Goal: Obtain resource: Obtain resource

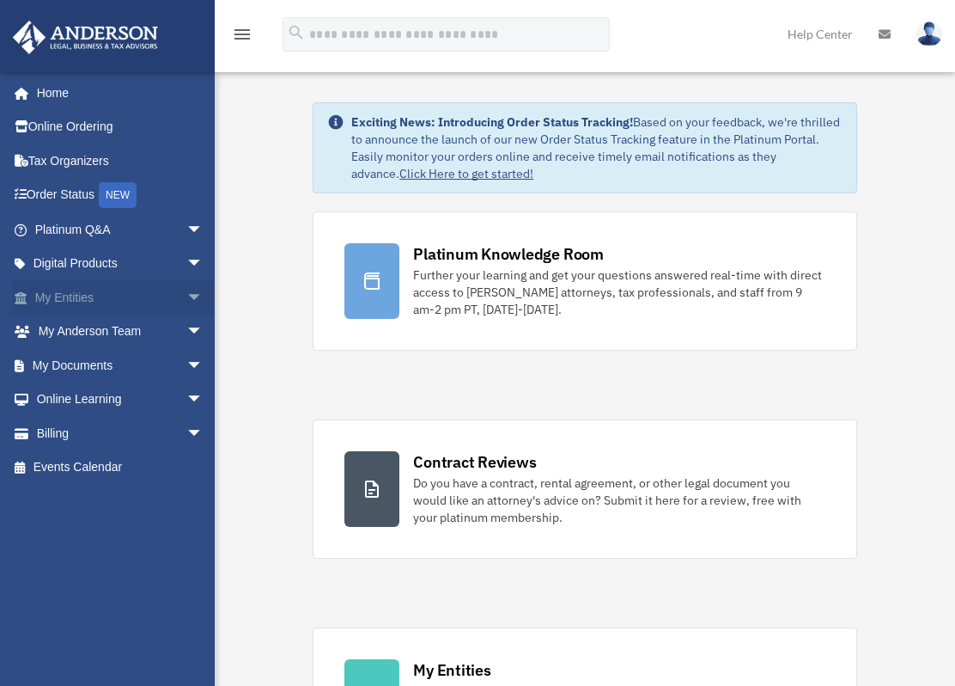
click at [186, 293] on span "arrow_drop_down" at bounding box center [203, 297] width 34 height 35
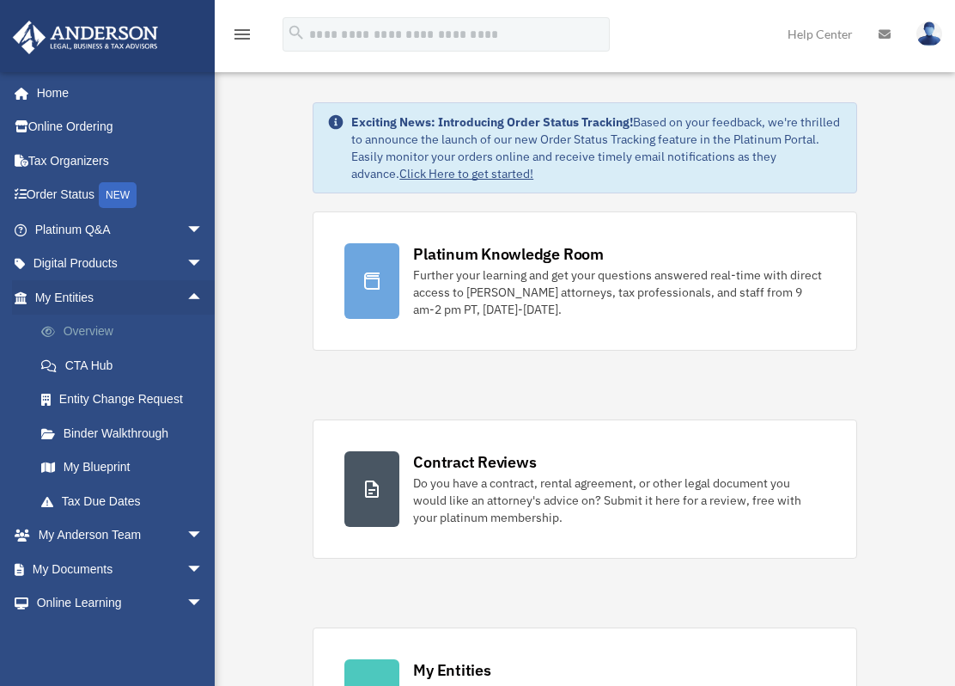
click at [108, 326] on link "Overview" at bounding box center [126, 331] width 205 height 34
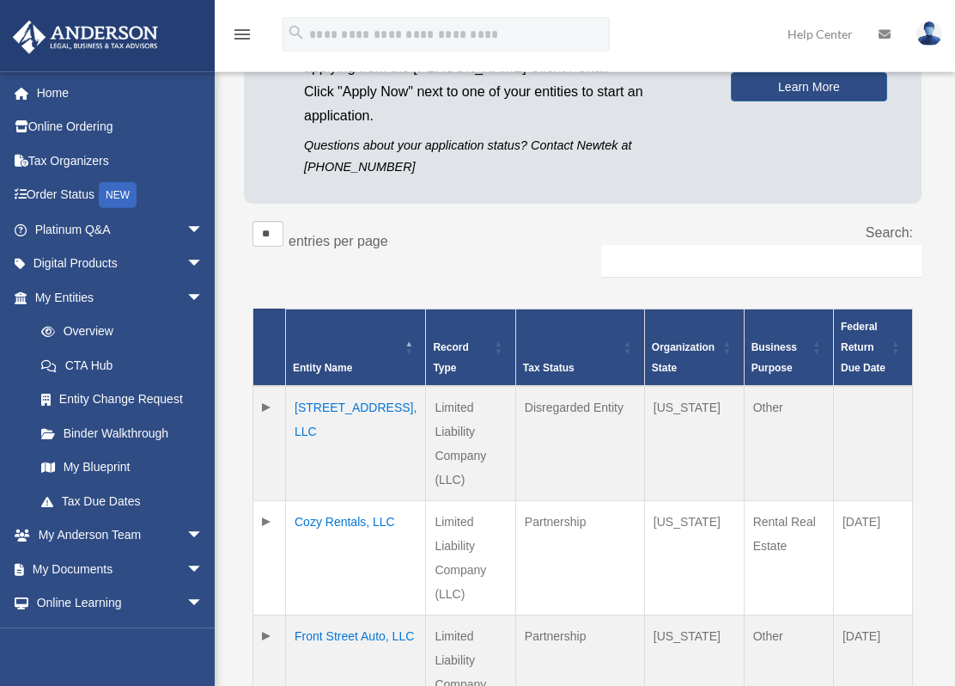
scroll to position [351, 0]
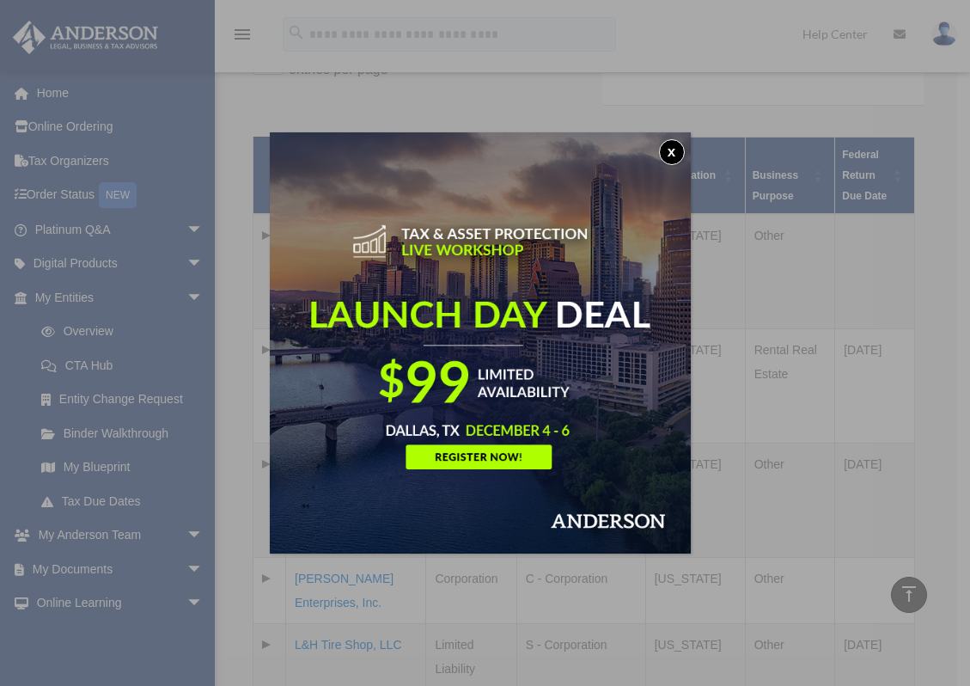
click at [672, 147] on button "x" at bounding box center [672, 152] width 26 height 26
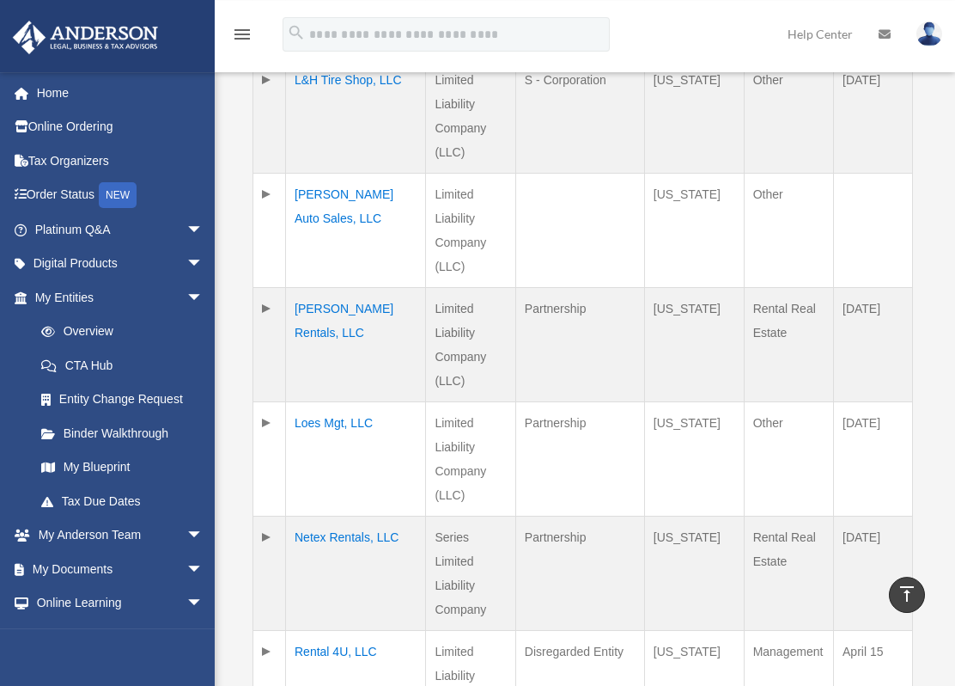
scroll to position [1052, 0]
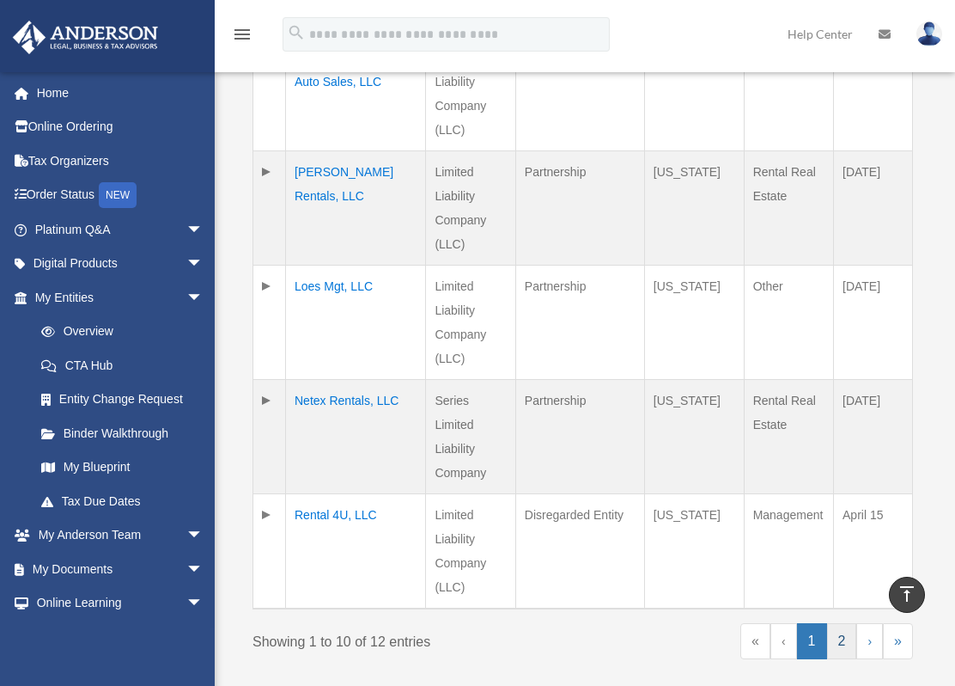
click at [849, 623] on link "2" at bounding box center [842, 641] width 30 height 36
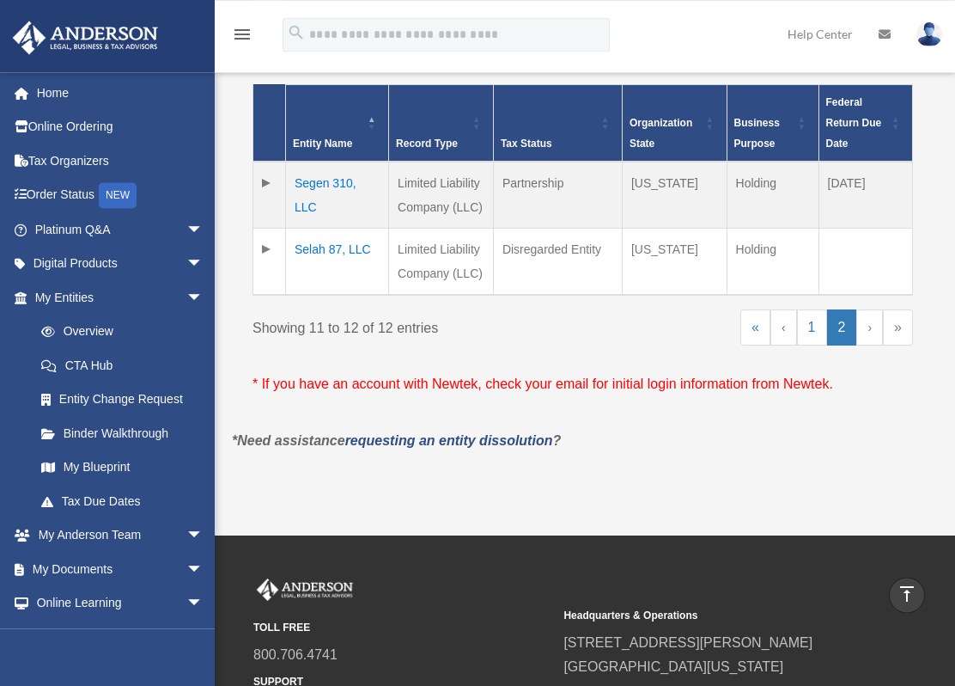
scroll to position [326, 0]
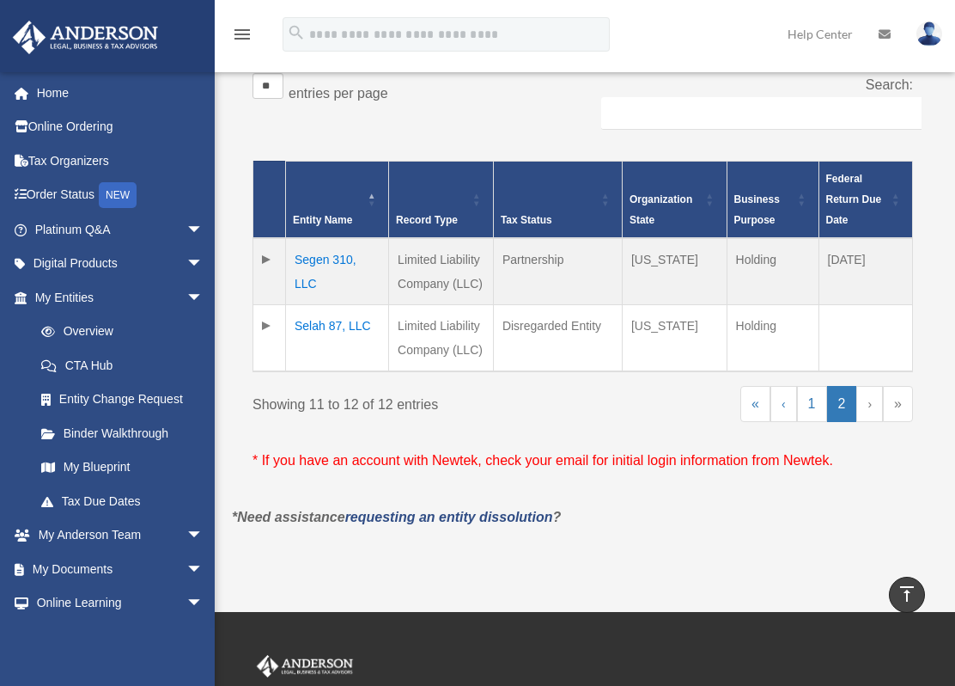
click at [339, 319] on td "Selah 87, LLC" at bounding box center [337, 337] width 103 height 67
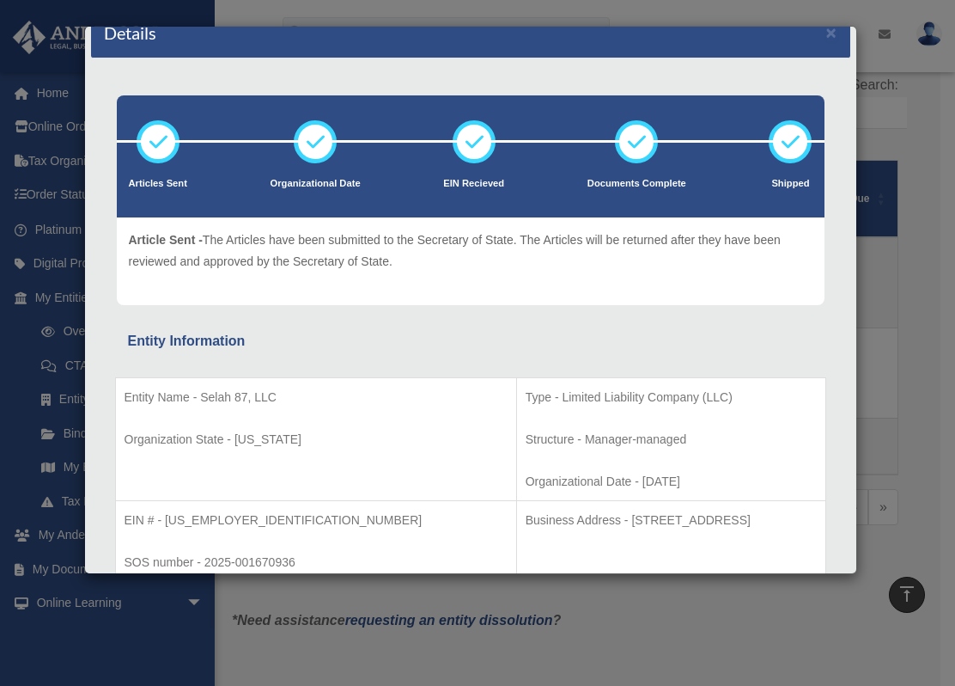
scroll to position [0, 0]
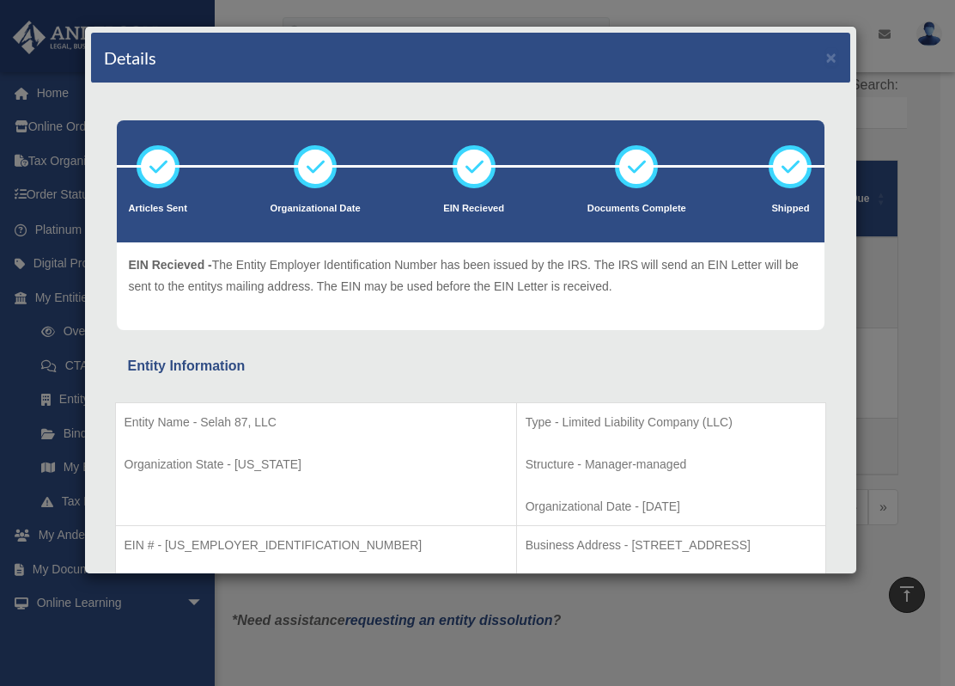
click at [812, 55] on div "Details ×" at bounding box center [471, 58] width 760 height 51
click at [827, 61] on button "×" at bounding box center [832, 57] width 11 height 18
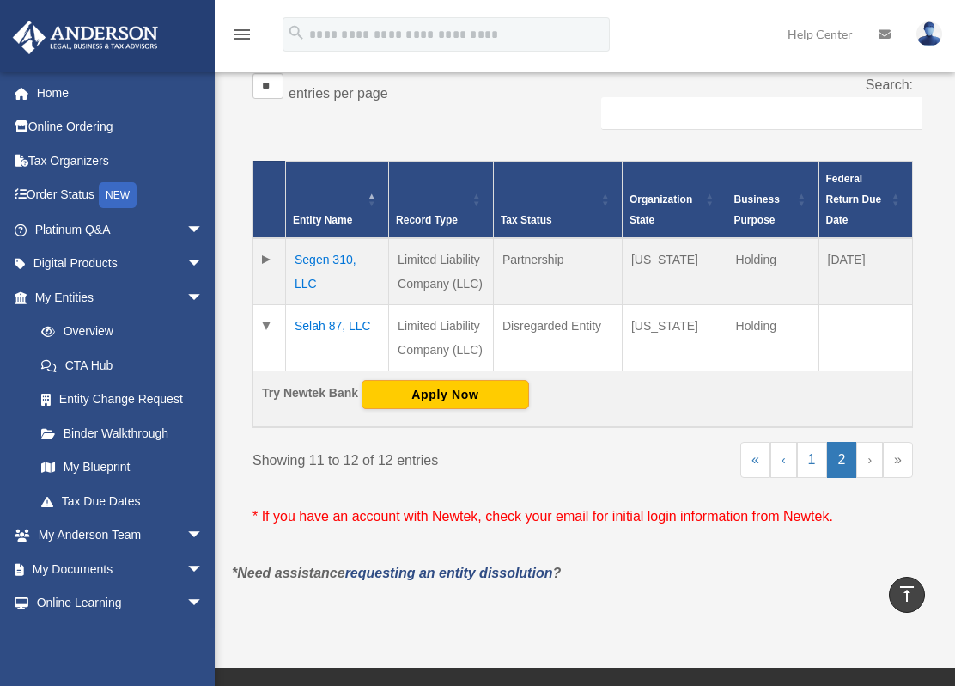
click at [320, 259] on td "Segen 310, LLC" at bounding box center [337, 271] width 103 height 67
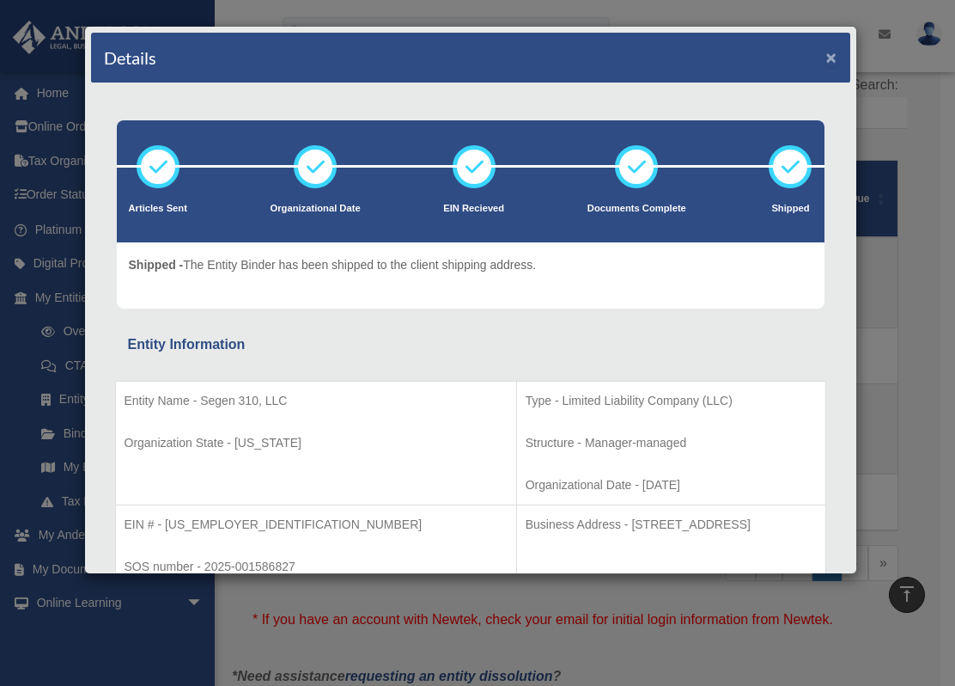
click at [827, 57] on button "×" at bounding box center [832, 57] width 11 height 18
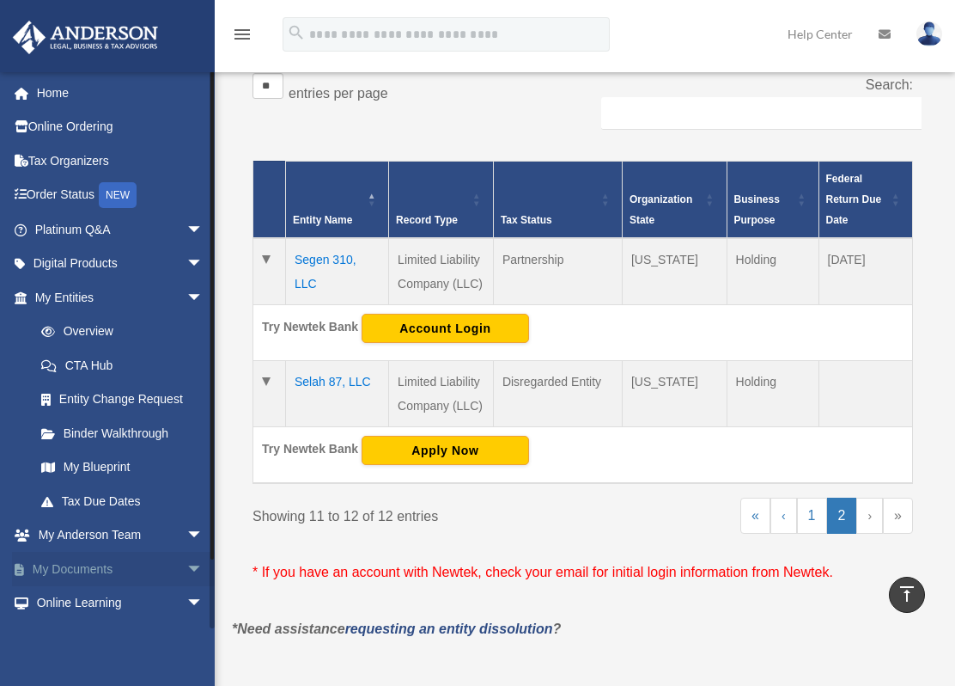
click at [186, 565] on span "arrow_drop_down" at bounding box center [203, 569] width 34 height 35
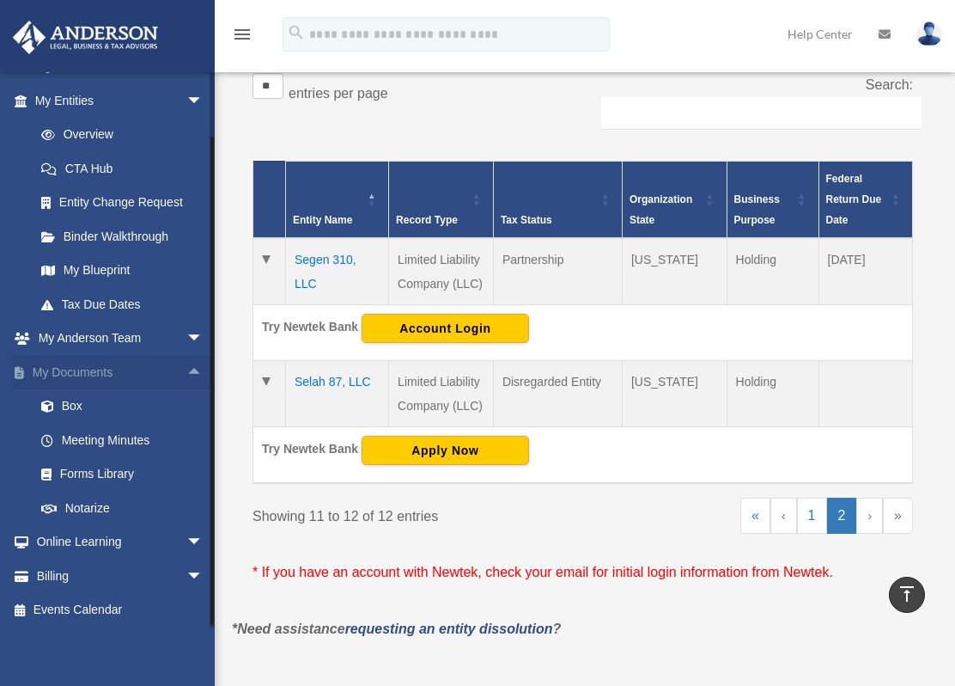
scroll to position [199, 0]
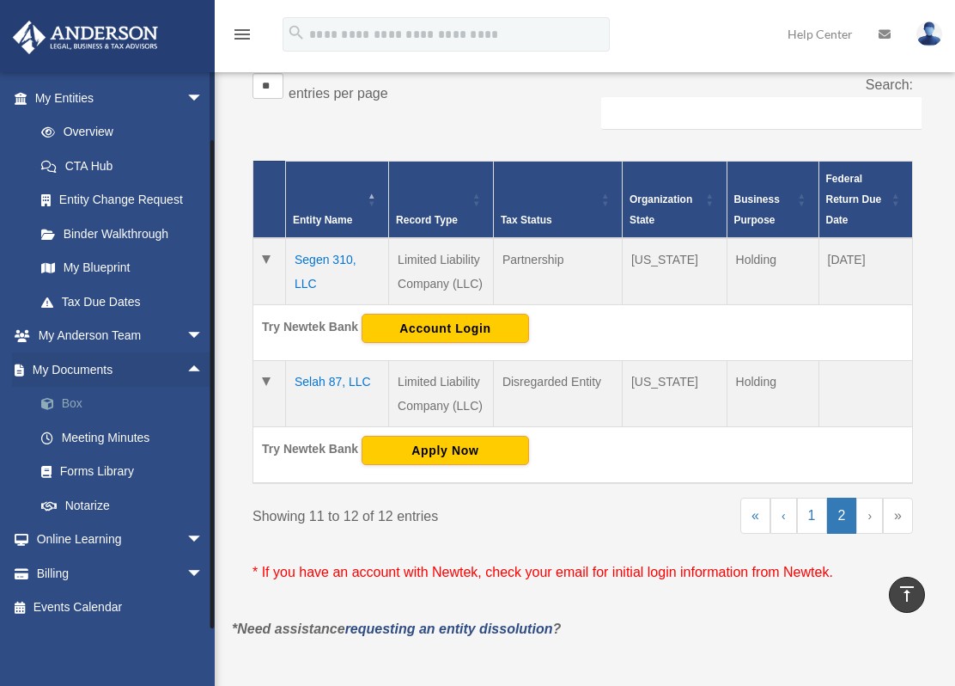
click at [83, 400] on link "Box" at bounding box center [126, 404] width 205 height 34
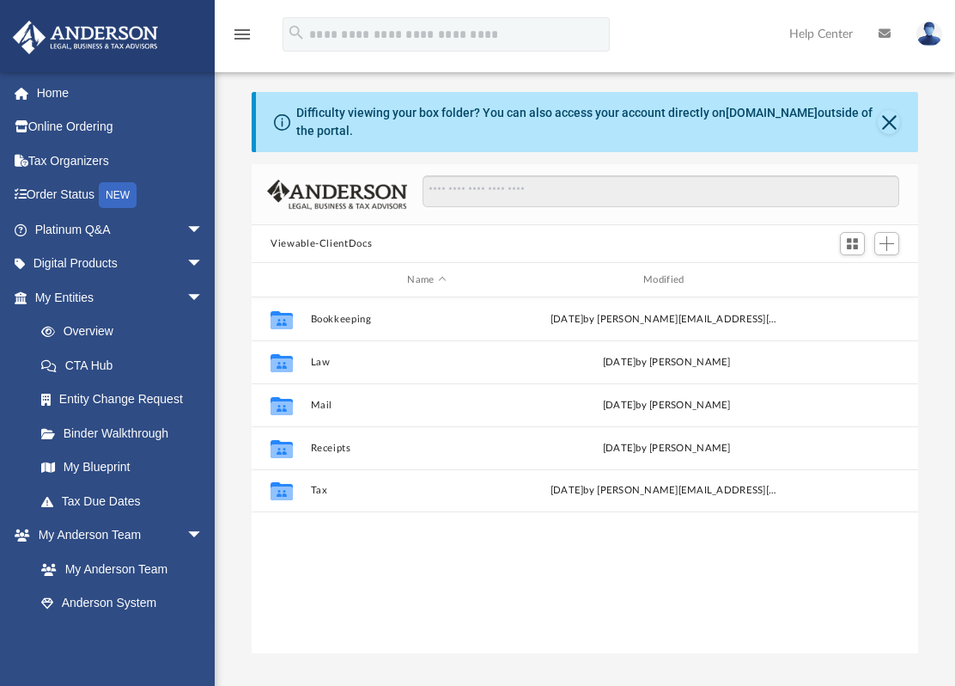
scroll to position [375, 652]
click at [94, 330] on link "Overview" at bounding box center [126, 331] width 205 height 34
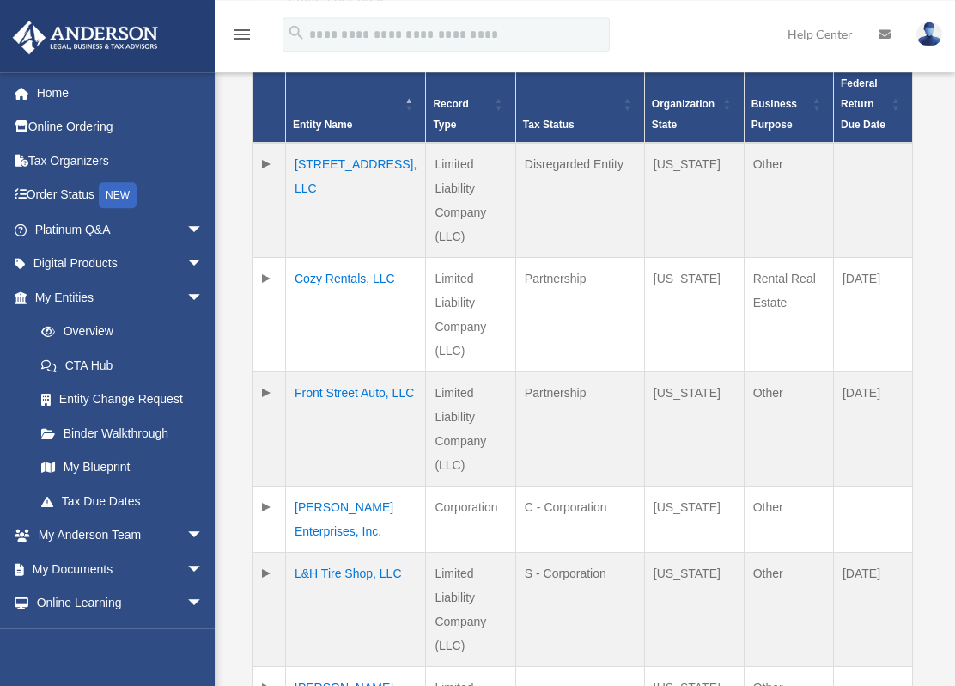
scroll to position [438, 0]
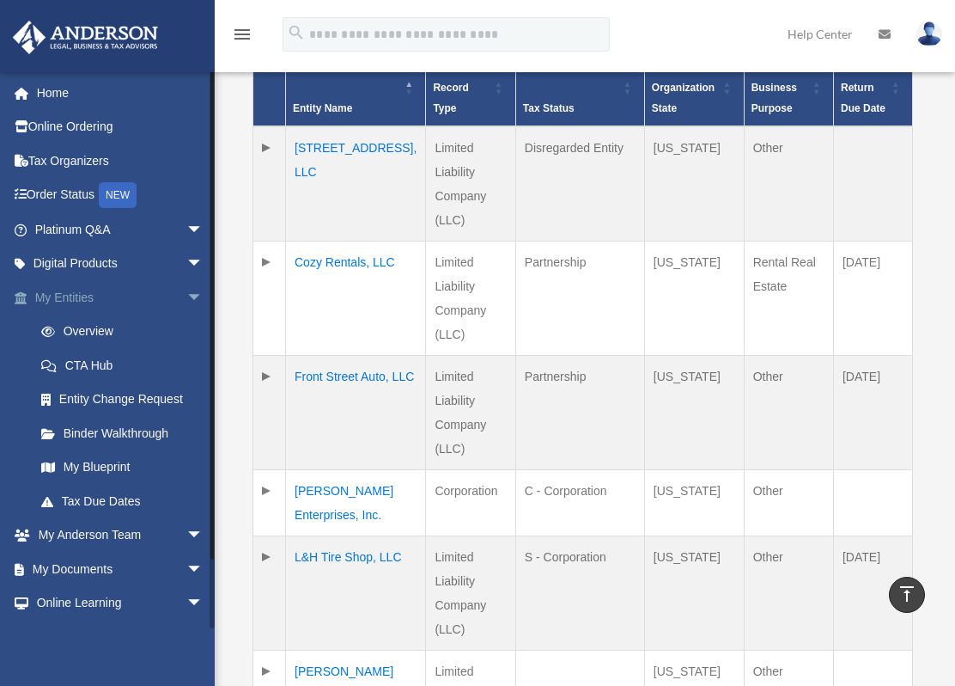
click at [186, 289] on span "arrow_drop_down" at bounding box center [203, 297] width 34 height 35
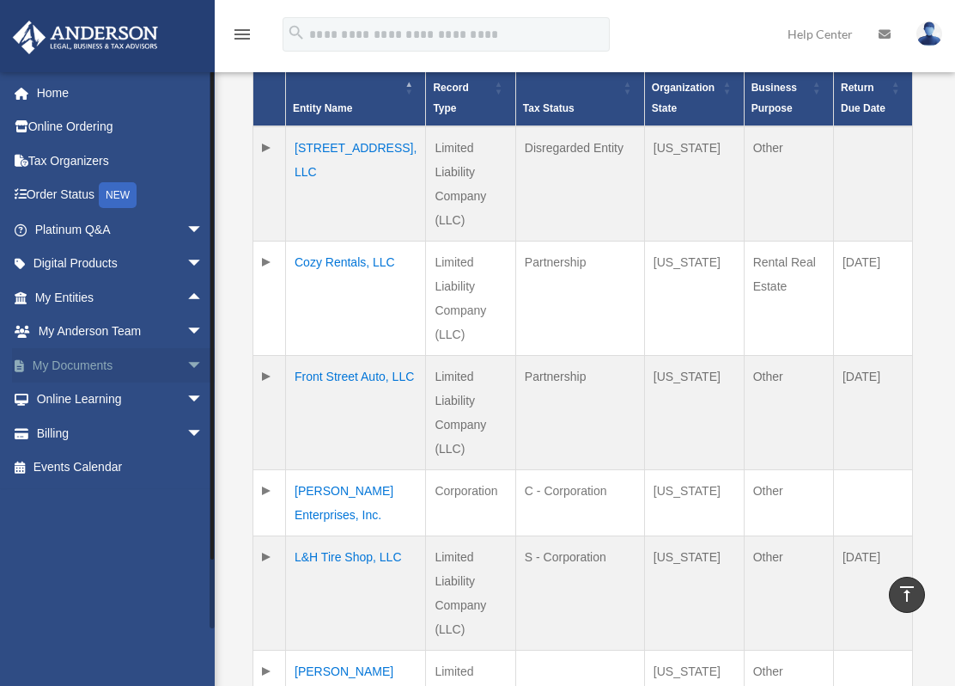
click at [186, 362] on span "arrow_drop_down" at bounding box center [203, 365] width 34 height 35
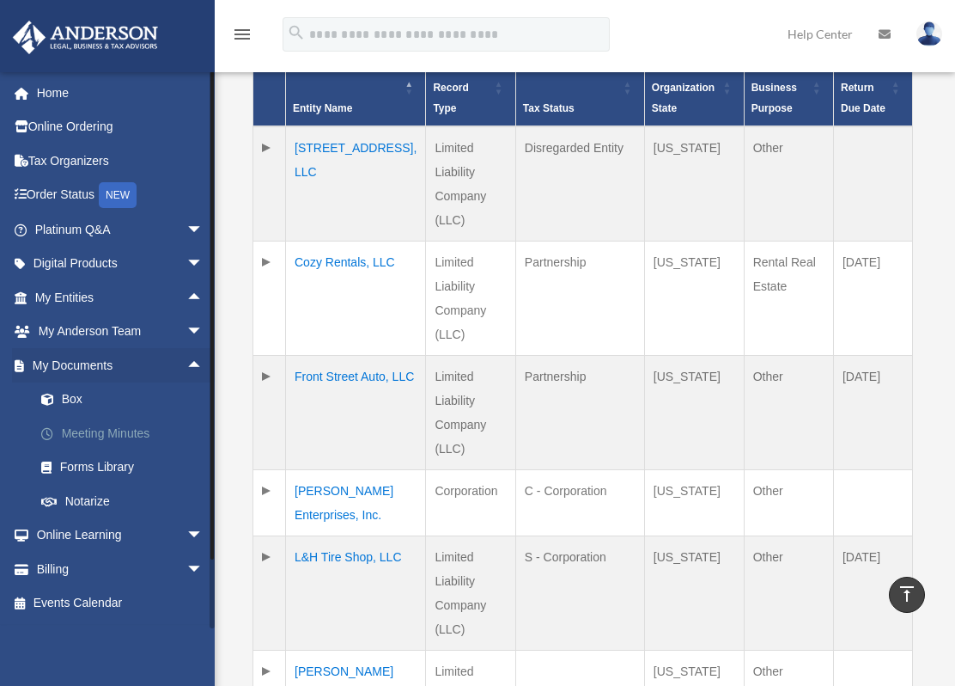
click at [108, 430] on link "Meeting Minutes" at bounding box center [126, 433] width 205 height 34
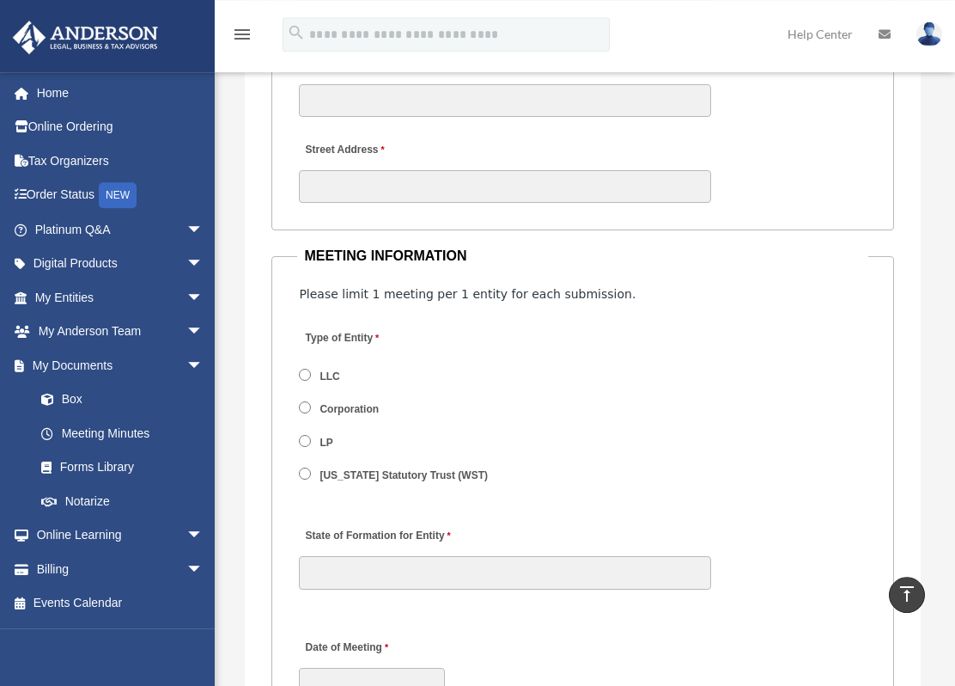
scroll to position [2366, 0]
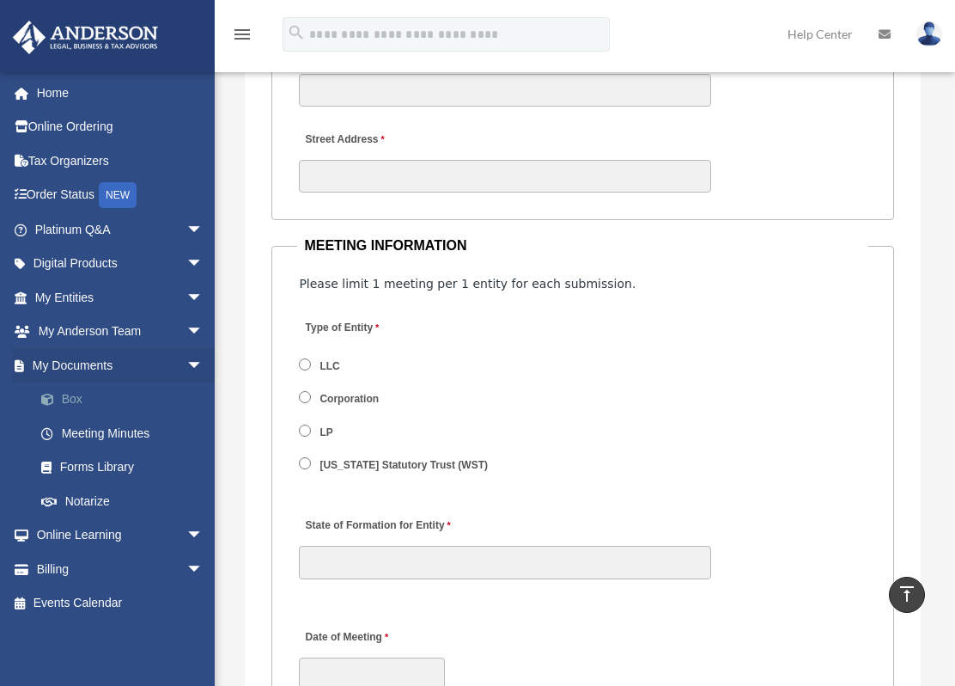
click at [64, 392] on link "Box" at bounding box center [126, 399] width 205 height 34
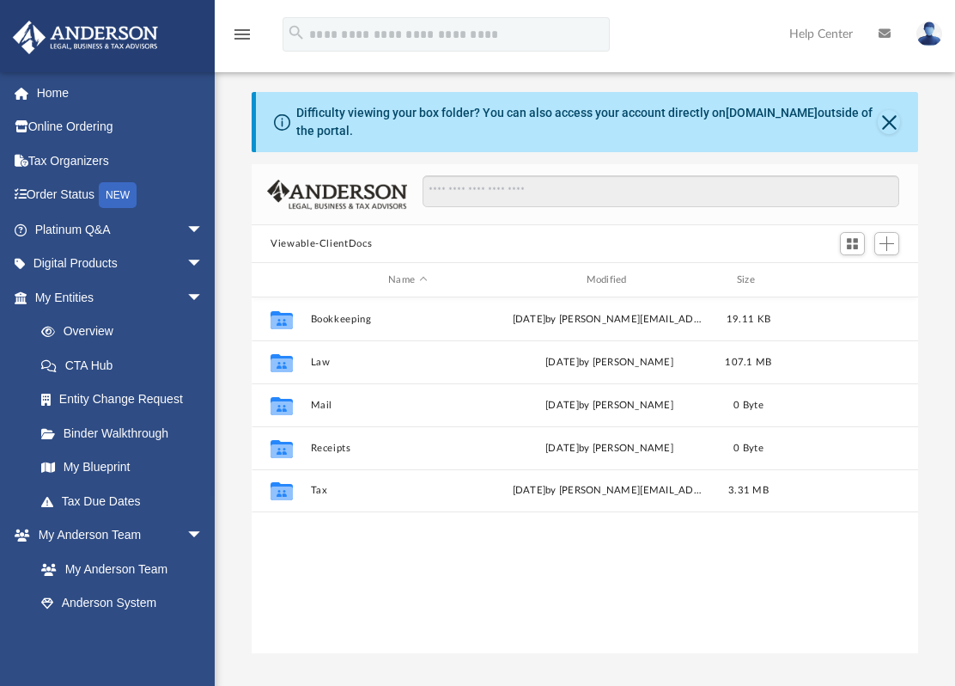
scroll to position [375, 652]
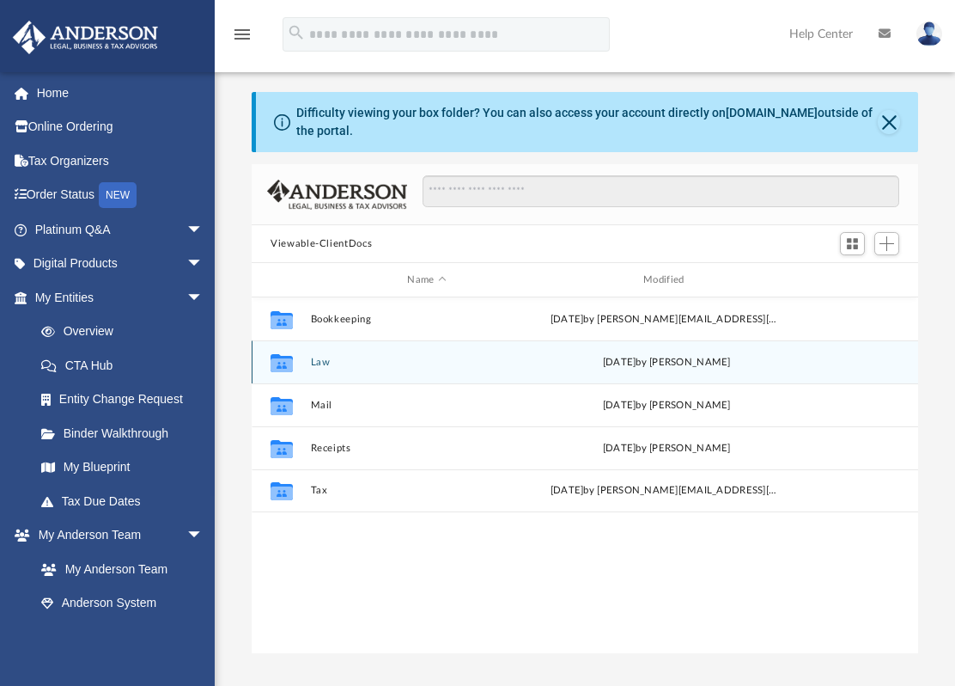
click at [322, 371] on div "Collaborated Folder Law [DATE] by [PERSON_NAME]" at bounding box center [585, 361] width 667 height 43
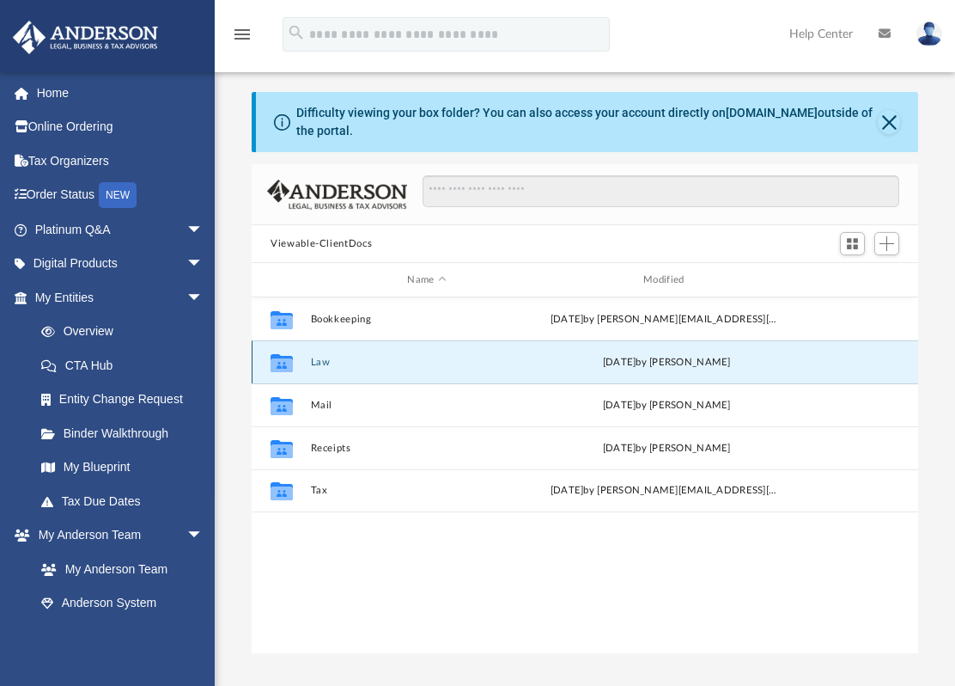
click at [318, 363] on button "Law" at bounding box center [427, 362] width 233 height 11
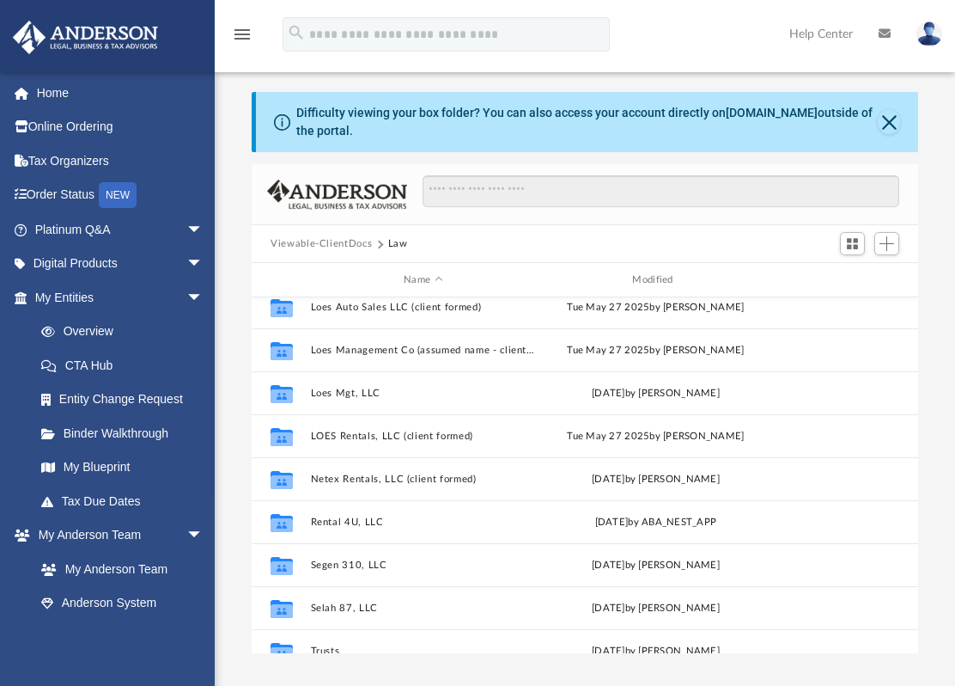
scroll to position [284, 0]
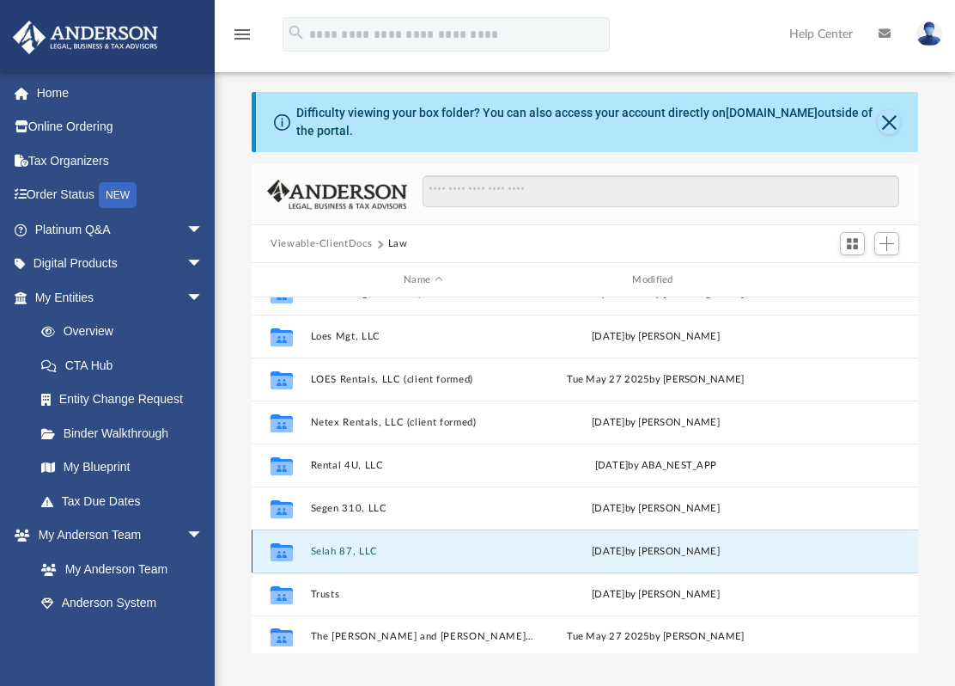
click at [331, 549] on button "Selah 87, LLC" at bounding box center [423, 551] width 225 height 11
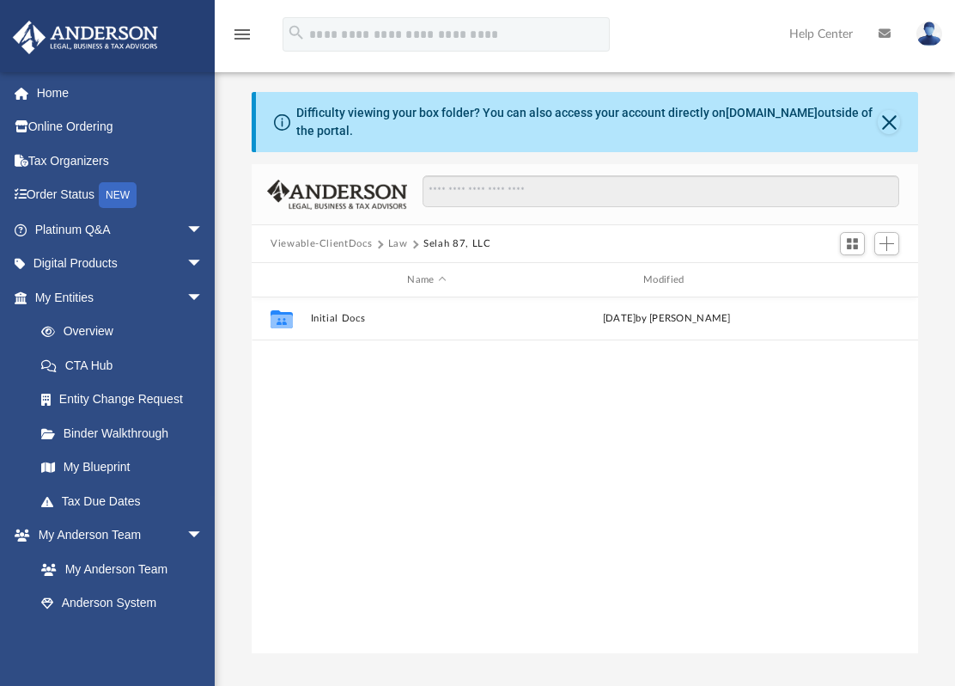
scroll to position [0, 0]
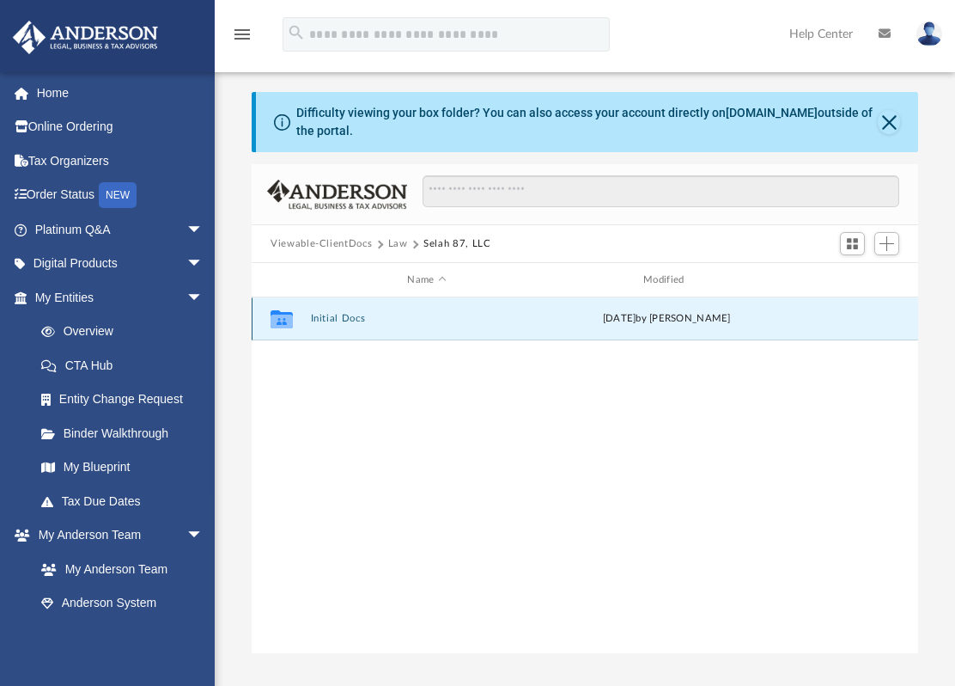
click at [339, 316] on button "Initial Docs" at bounding box center [427, 318] width 233 height 11
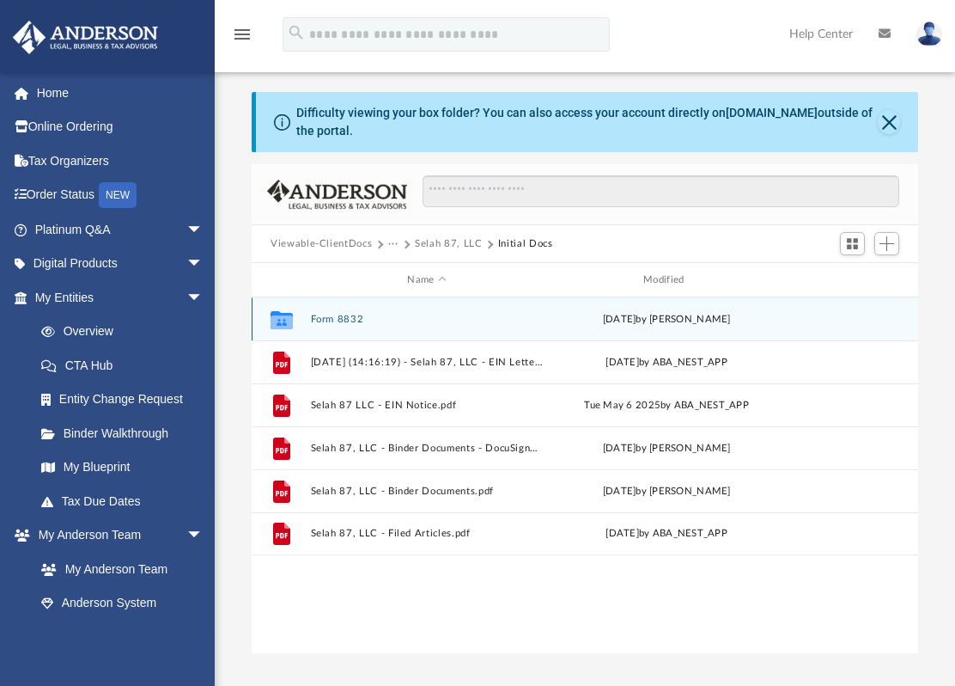
click at [357, 318] on button "Form 8832" at bounding box center [427, 319] width 233 height 11
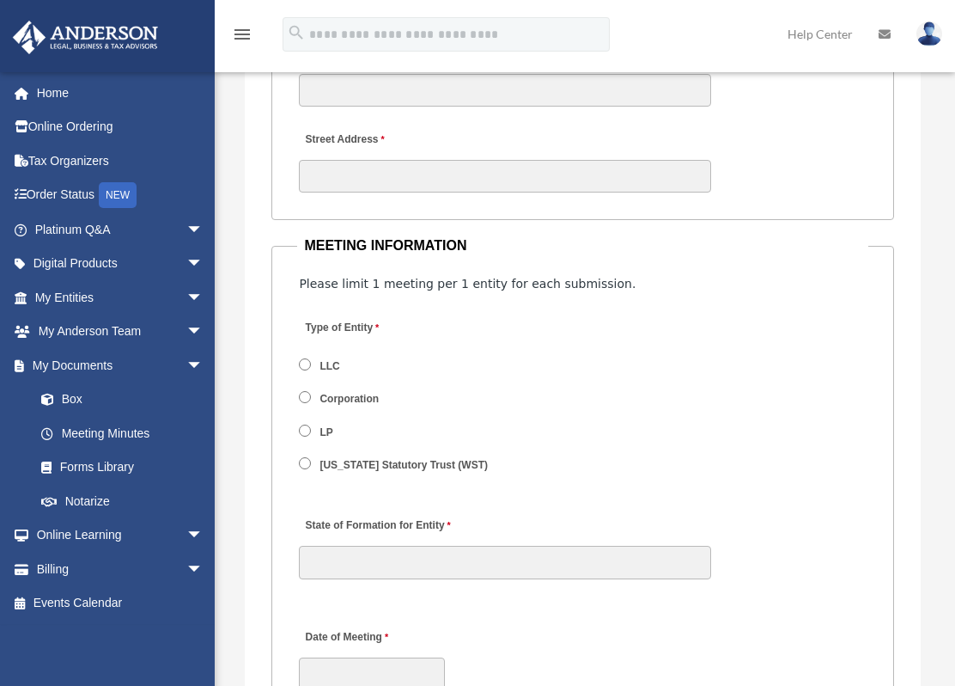
scroll to position [1840, 0]
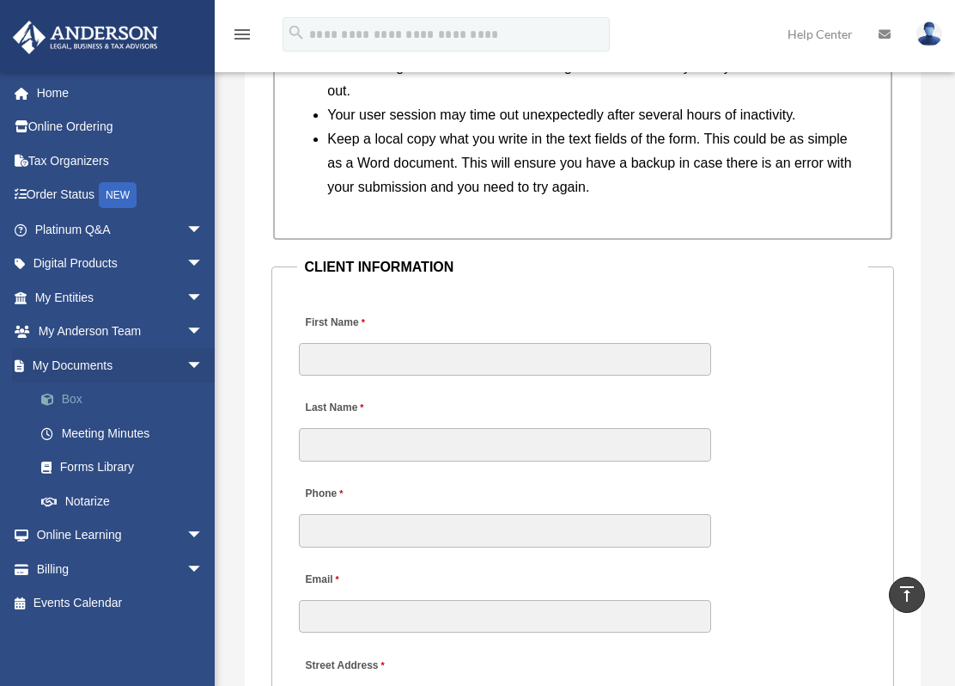
click at [81, 399] on link "Box" at bounding box center [126, 399] width 205 height 34
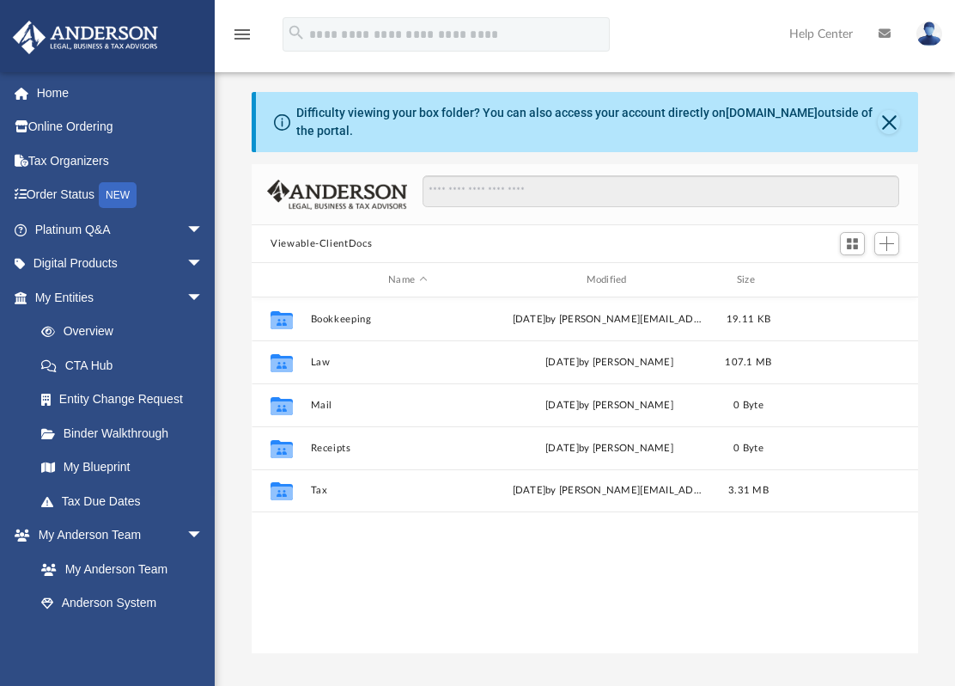
scroll to position [375, 652]
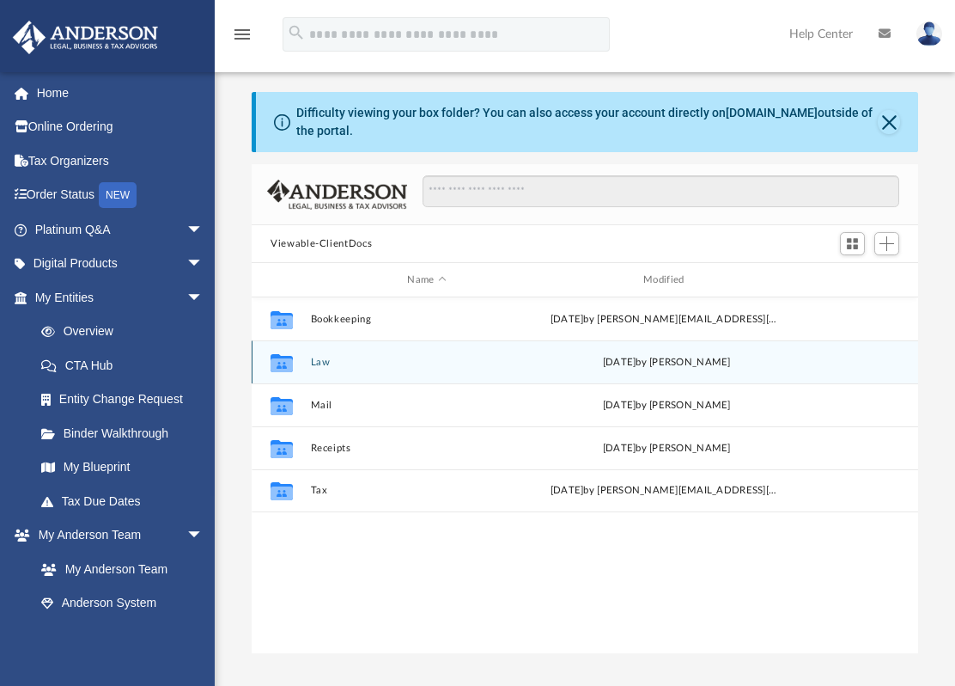
click at [320, 358] on button "Law" at bounding box center [427, 362] width 233 height 11
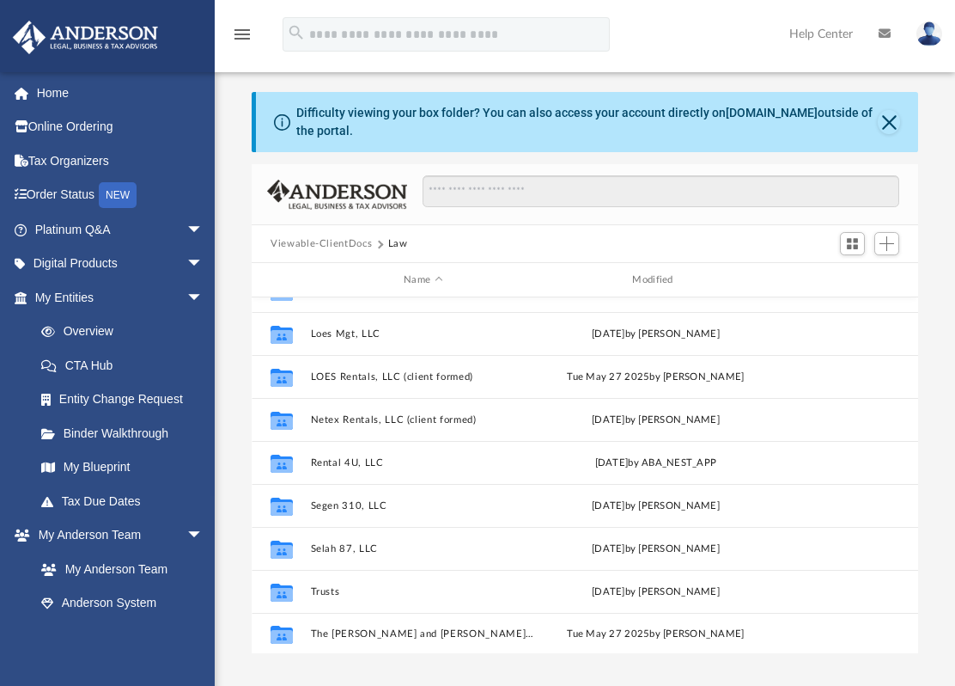
scroll to position [289, 0]
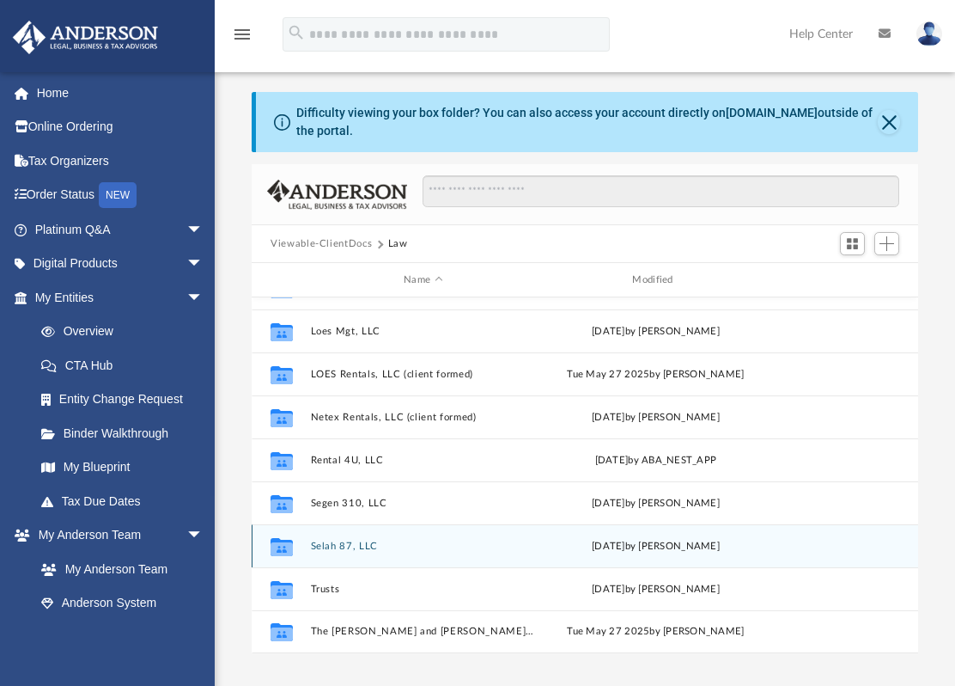
click at [320, 542] on button "Selah 87, LLC" at bounding box center [423, 545] width 225 height 11
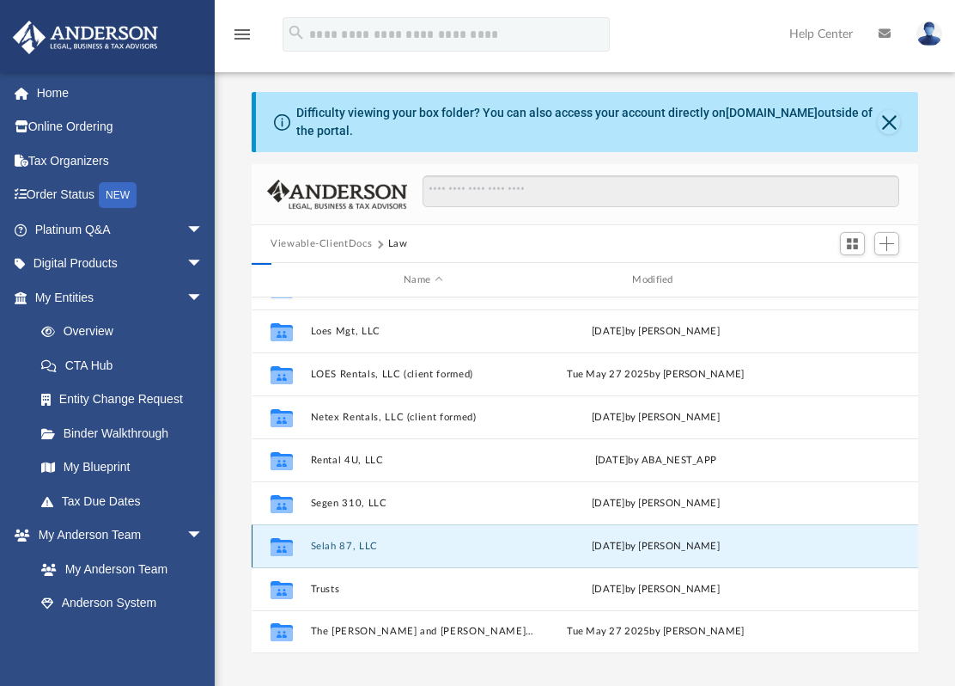
scroll to position [0, 0]
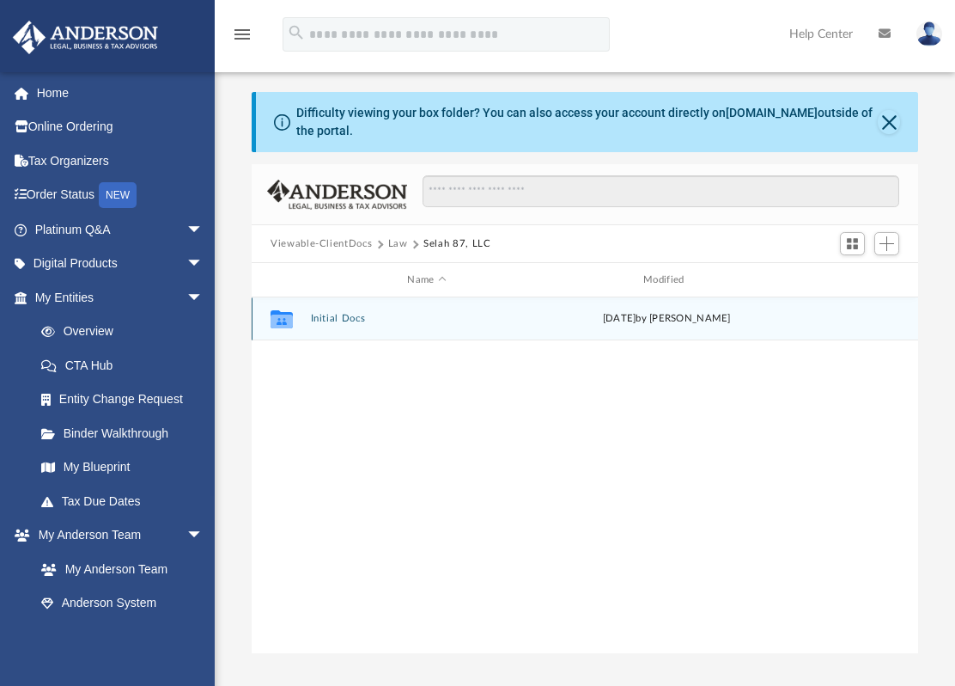
click at [336, 314] on button "Initial Docs" at bounding box center [427, 318] width 233 height 11
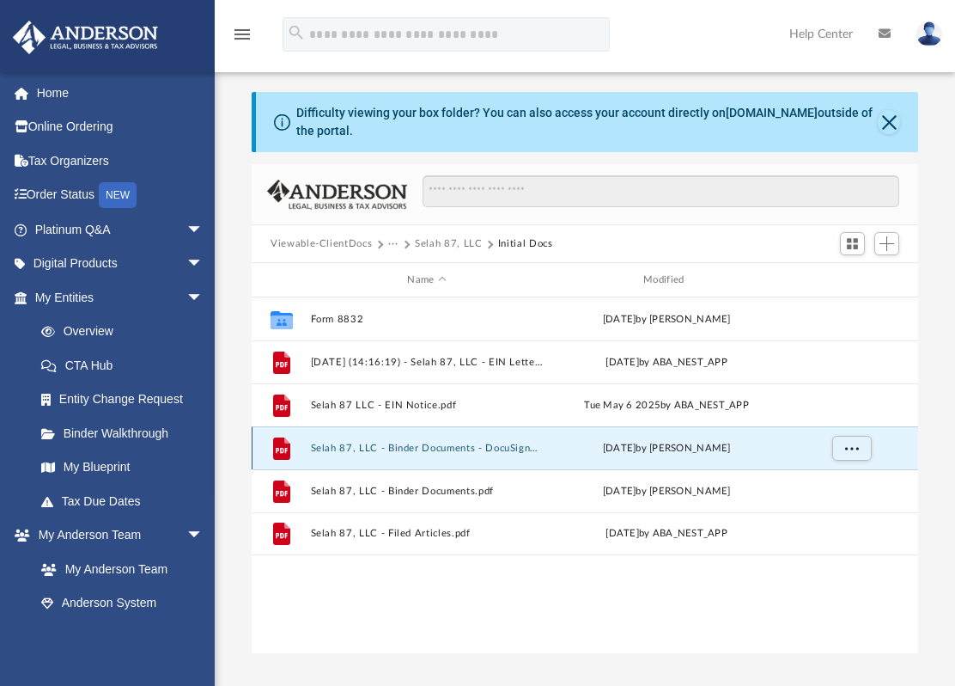
click at [364, 445] on button "Selah 87, LLC - Binder Documents - DocuSigned.pdf" at bounding box center [427, 447] width 233 height 11
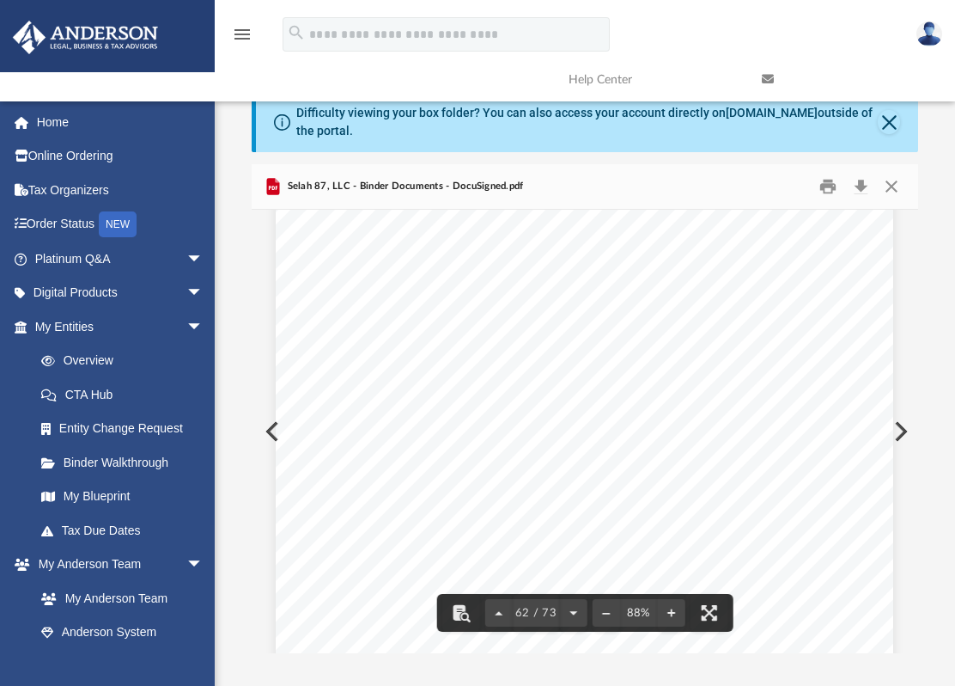
click at [912, 579] on div "Scroll to top vertical_align_top" at bounding box center [907, 595] width 36 height 36
click at [664, 420] on span "purpose or purposes whatsoever, without Landlord’s prior written consent," at bounding box center [566, 425] width 362 height 12
click at [904, 428] on button "Preview" at bounding box center [900, 431] width 38 height 48
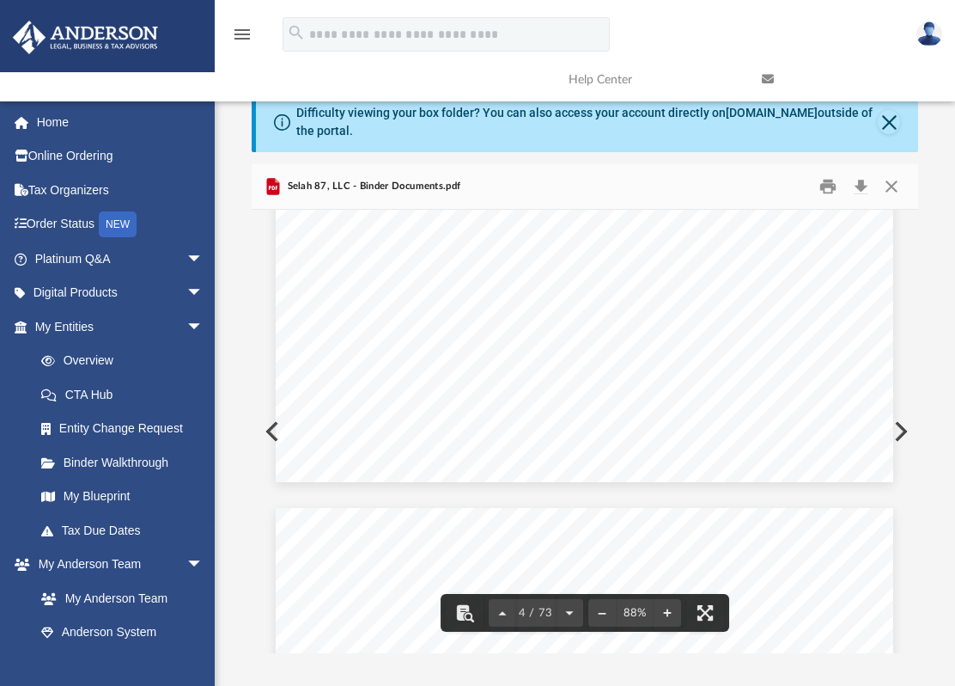
click at [546, 387] on div "Common Banking Account Questions Who will be the signor on the account? For a m…" at bounding box center [585, 81] width 618 height 799
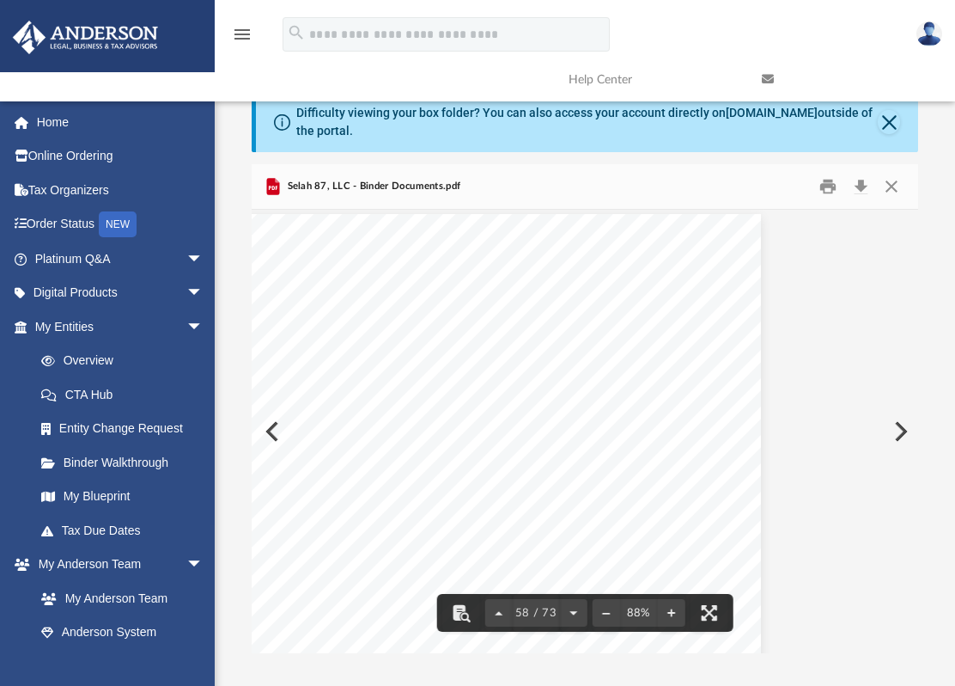
scroll to position [47051, 148]
click at [266, 430] on div "Operating Agreement of Selah 87, LLC SCHEDULE A SCHEDULE OF MEMBERS Member Init…" at bounding box center [452, 609] width 618 height 799
click at [272, 428] on span "Trust dated October 4, 2017" at bounding box center [260, 423] width 92 height 12
click at [276, 429] on div "Operating Agreement of Selah 87, LLC SCHEDULE A SCHEDULE OF MEMBERS Member Init…" at bounding box center [585, 609] width 618 height 799
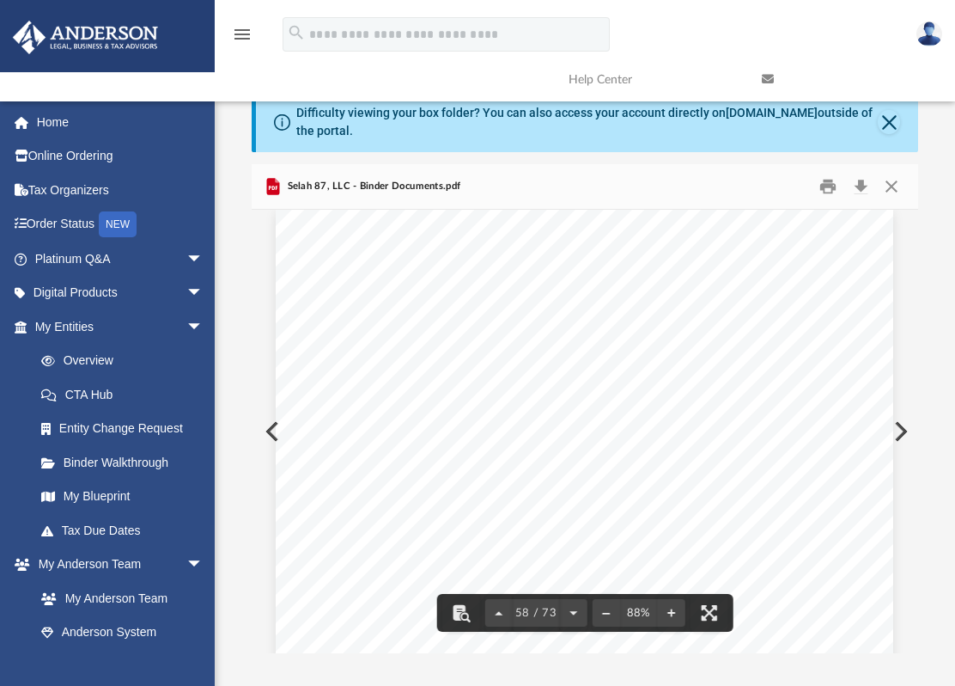
click at [904, 428] on button "Preview" at bounding box center [900, 431] width 38 height 48
click at [260, 440] on button "Preview" at bounding box center [271, 431] width 38 height 48
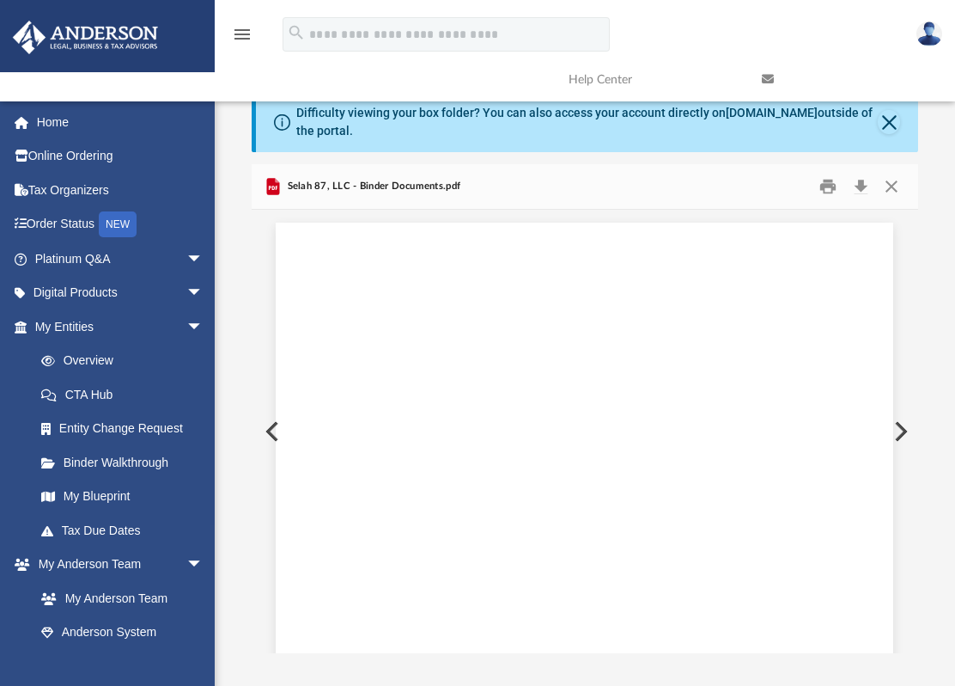
scroll to position [47039, 0]
click at [260, 440] on button "Preview" at bounding box center [271, 431] width 38 height 48
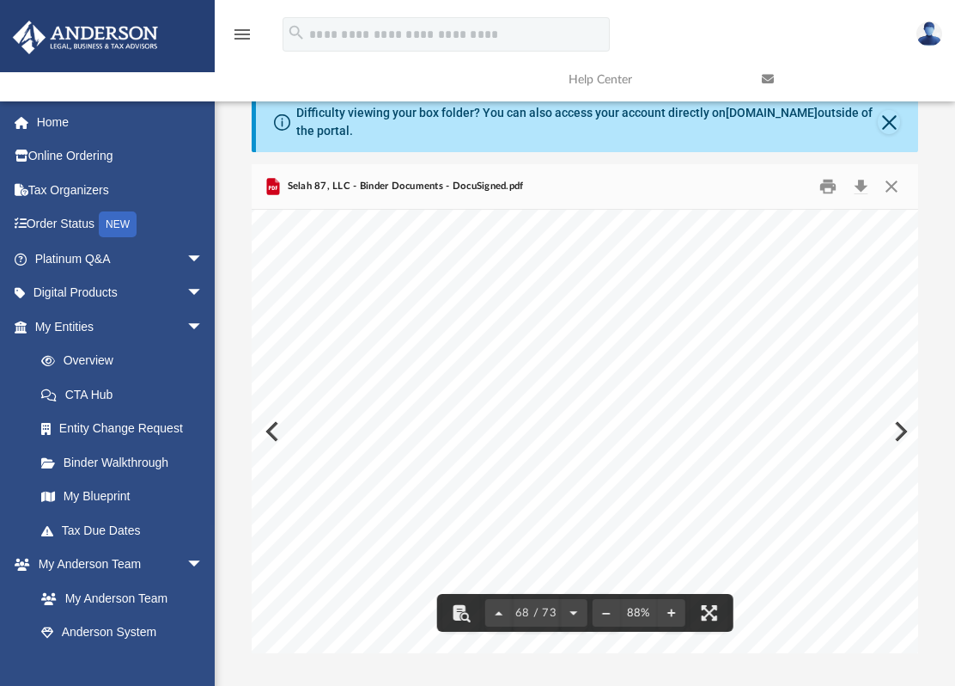
scroll to position [55465, 0]
click at [573, 613] on button "File preview" at bounding box center [572, 613] width 27 height 38
click at [497, 611] on button "File preview" at bounding box center [498, 613] width 27 height 38
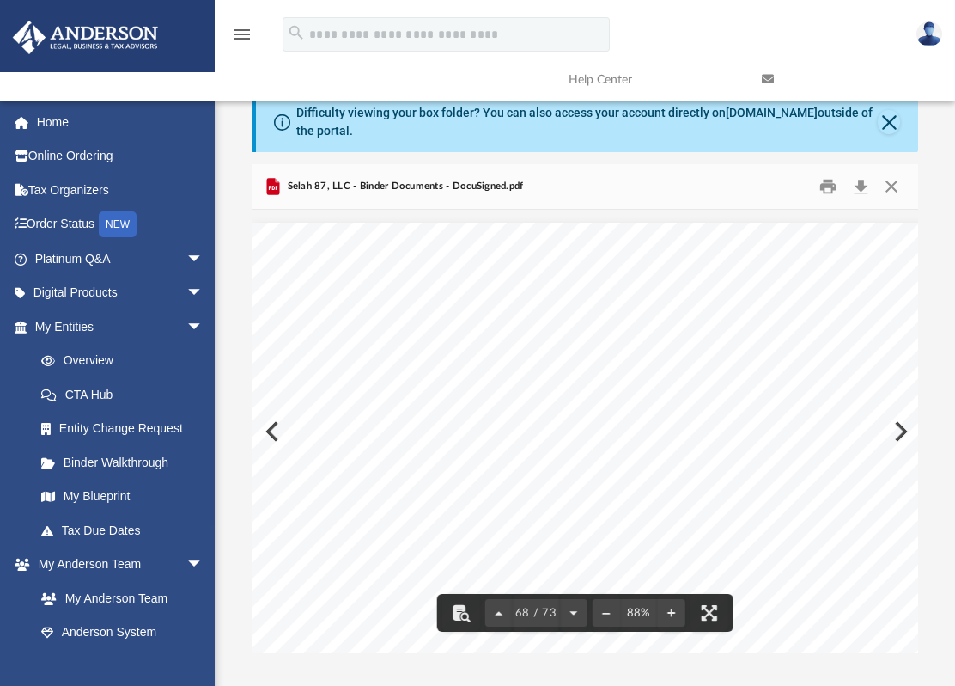
drag, startPoint x: 908, startPoint y: 588, endPoint x: 916, endPoint y: 395, distance: 192.6
click at [916, 395] on body "X Get a chance to win 6 months of Platinum for free just by filling out this su…" at bounding box center [477, 499] width 955 height 998
drag, startPoint x: 911, startPoint y: 593, endPoint x: 908, endPoint y: 582, distance: 11.5
click at [908, 582] on div "Scroll to top vertical_align_top" at bounding box center [907, 595] width 36 height 36
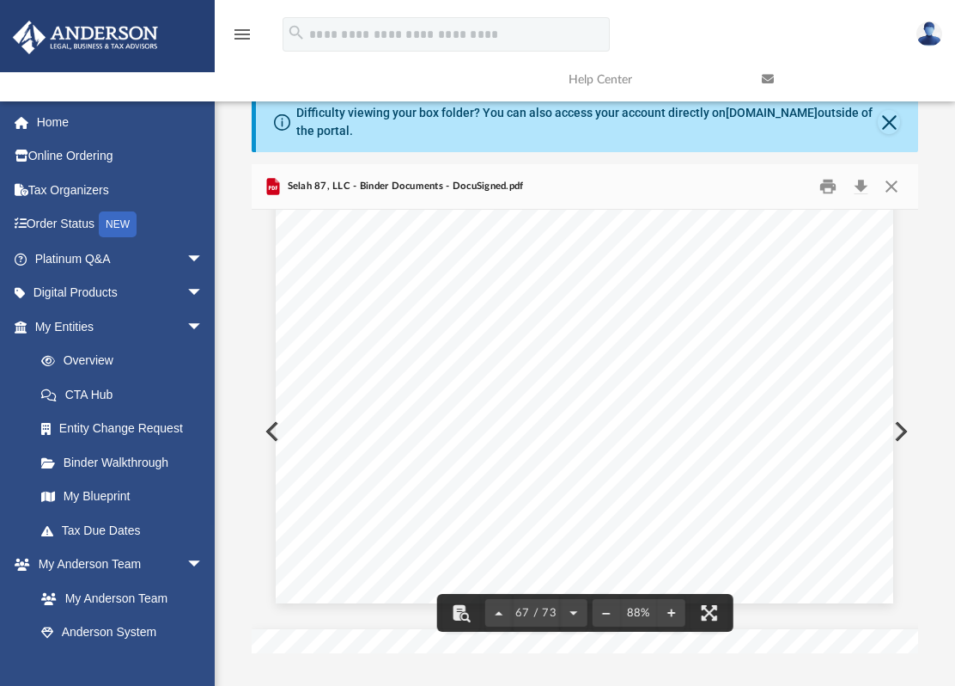
drag, startPoint x: 911, startPoint y: 585, endPoint x: 916, endPoint y: 462, distance: 123.0
click at [912, 469] on body "X Get a chance to win 6 months of Platinum for free just by filling out this su…" at bounding box center [477, 499] width 955 height 998
click at [647, 417] on div "Lease Agreement IN WITNESS WHEREOF , the parties hereto have executed this Leas…" at bounding box center [585, 191] width 618 height 799
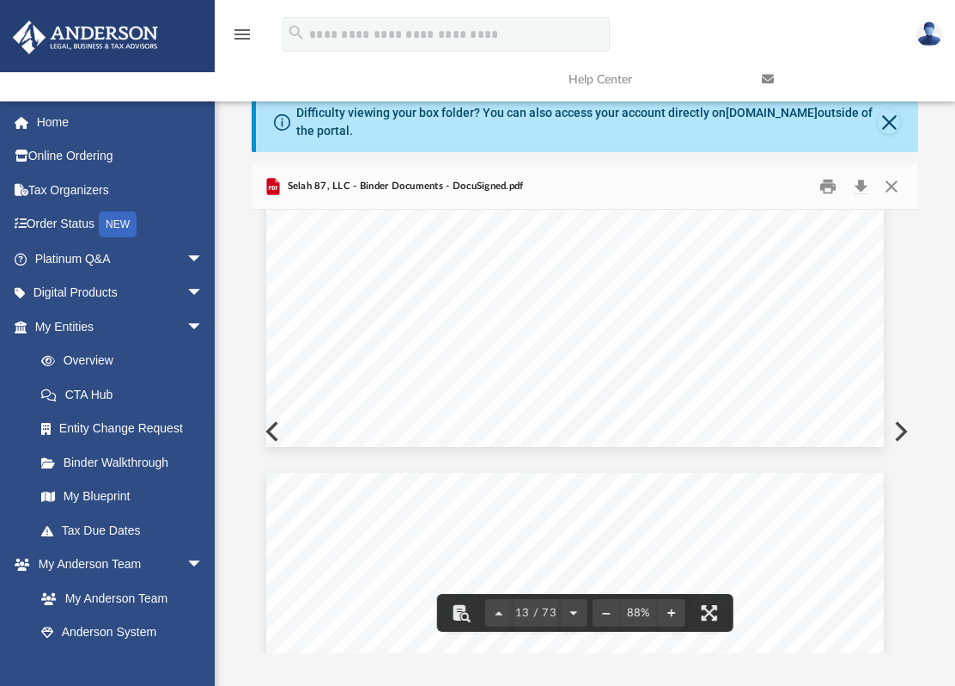
scroll to position [10813, 9]
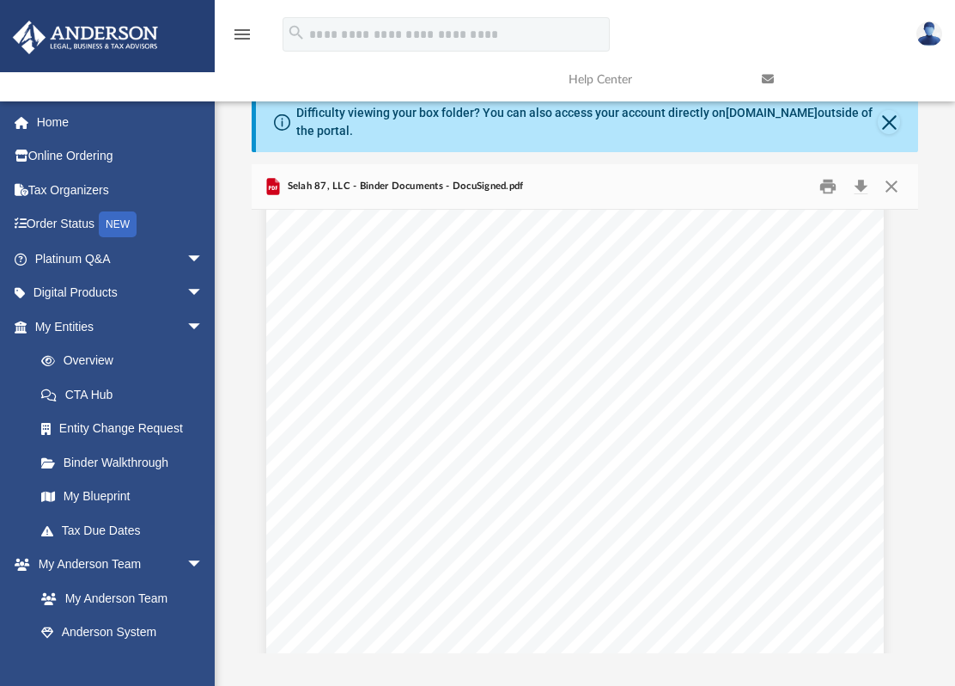
click at [642, 454] on span "The Members have formed the Company as a limited liability company under the Ac…" at bounding box center [574, 453] width 470 height 12
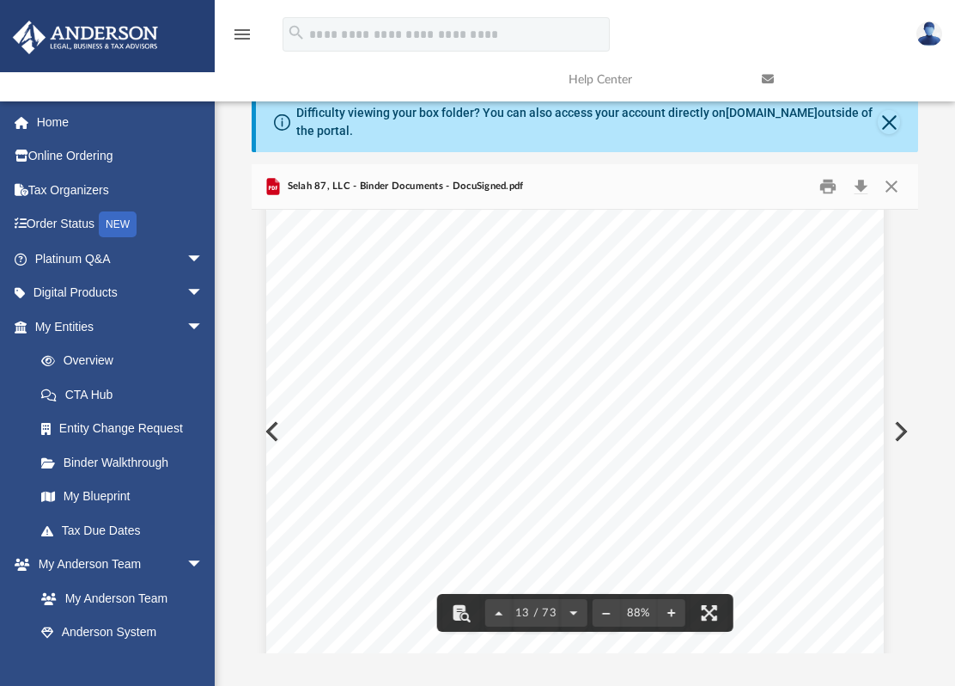
scroll to position [9875, 9]
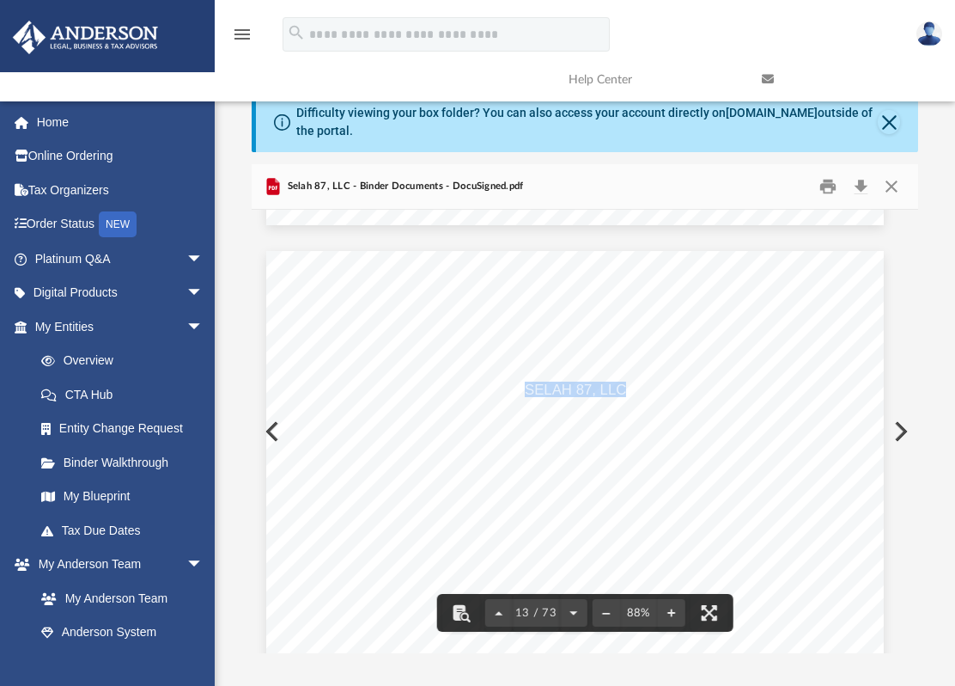
drag, startPoint x: 518, startPoint y: 389, endPoint x: 617, endPoint y: 390, distance: 98.8
click at [617, 390] on span "SELAH 87, LLC" at bounding box center [575, 389] width 101 height 15
click at [527, 286] on div "Operating Agreement of Selah 87, LLC Page 1 of 45 OPERATING AGREEMENT OF SELAH …" at bounding box center [575, 650] width 618 height 799
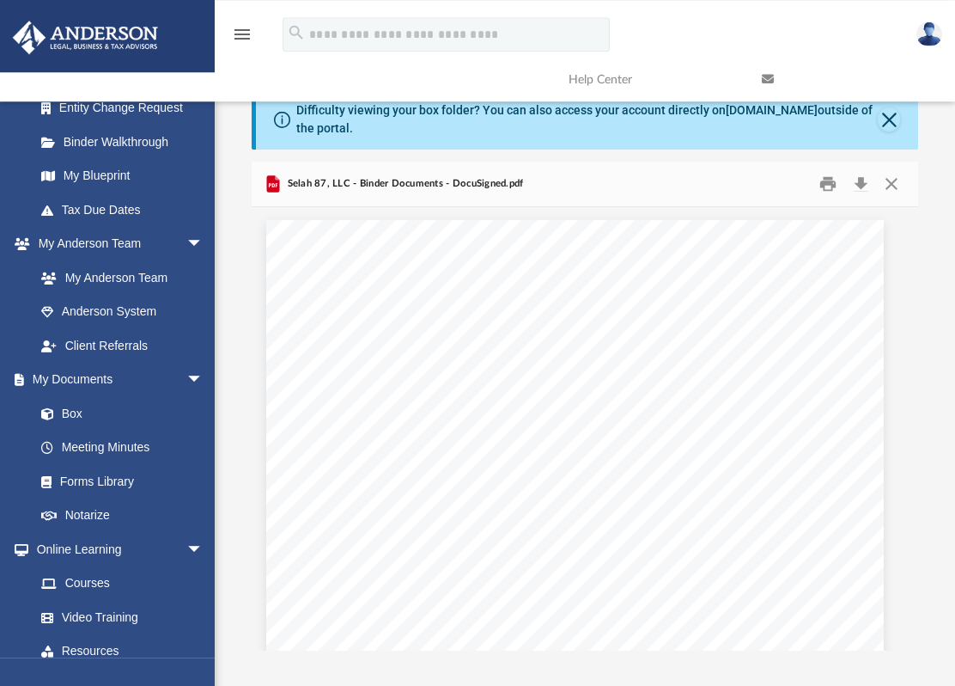
scroll to position [0, 0]
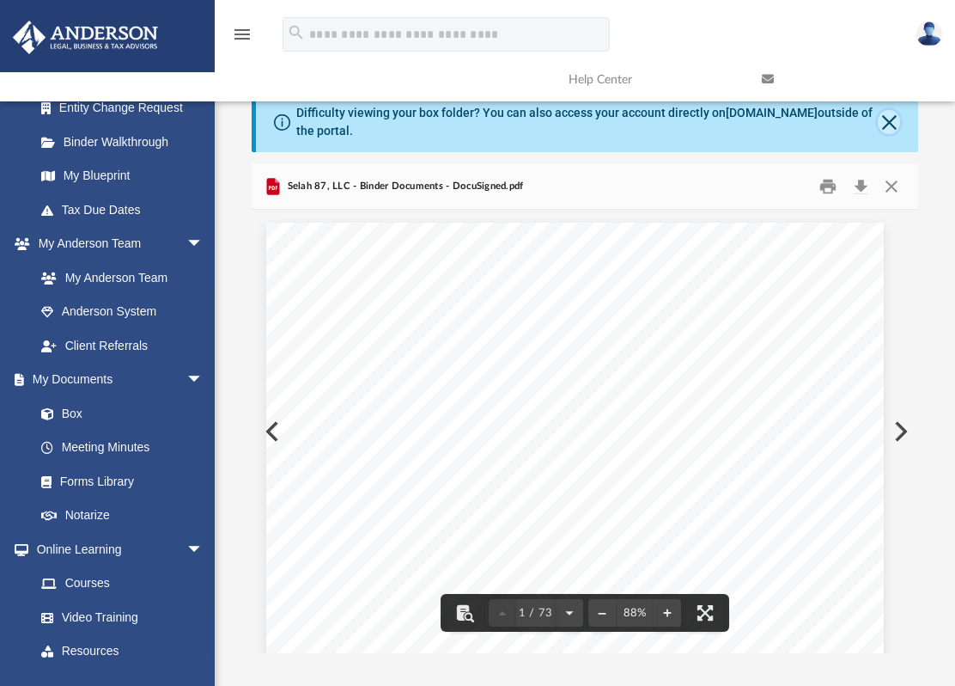
click at [888, 120] on button "Close" at bounding box center [889, 122] width 22 height 24
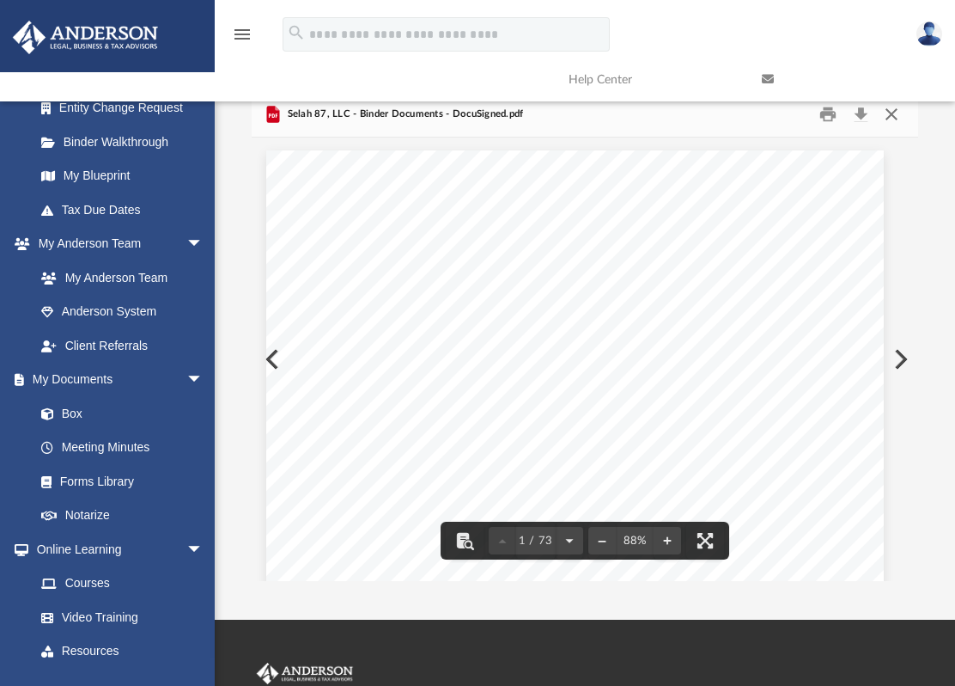
click at [890, 113] on button "Close" at bounding box center [891, 114] width 31 height 27
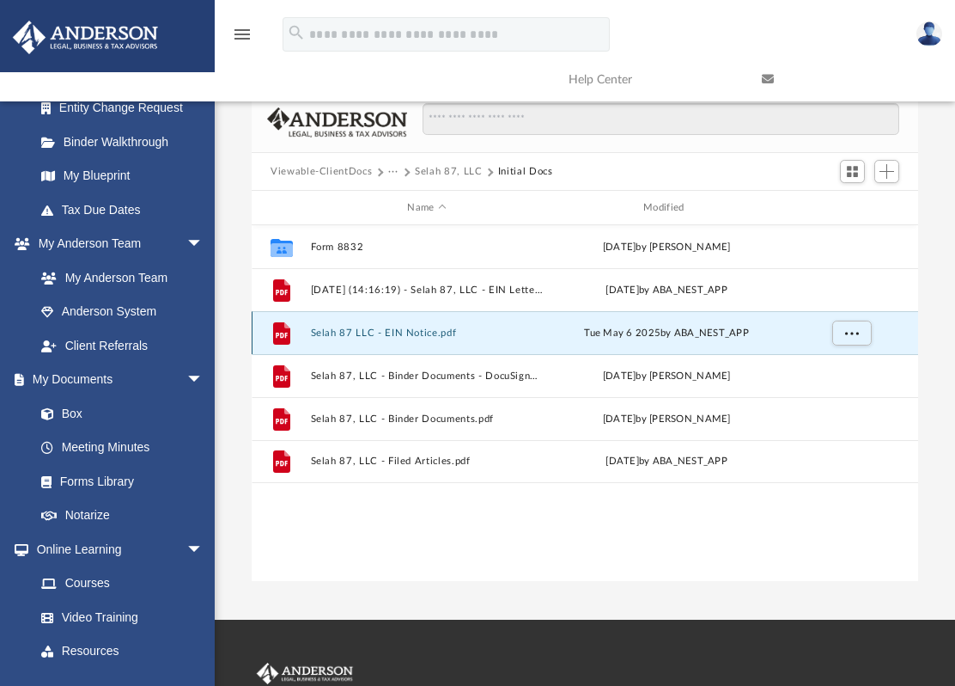
click at [410, 330] on button "Selah 87 LLC - EIN Notice.pdf" at bounding box center [427, 332] width 233 height 11
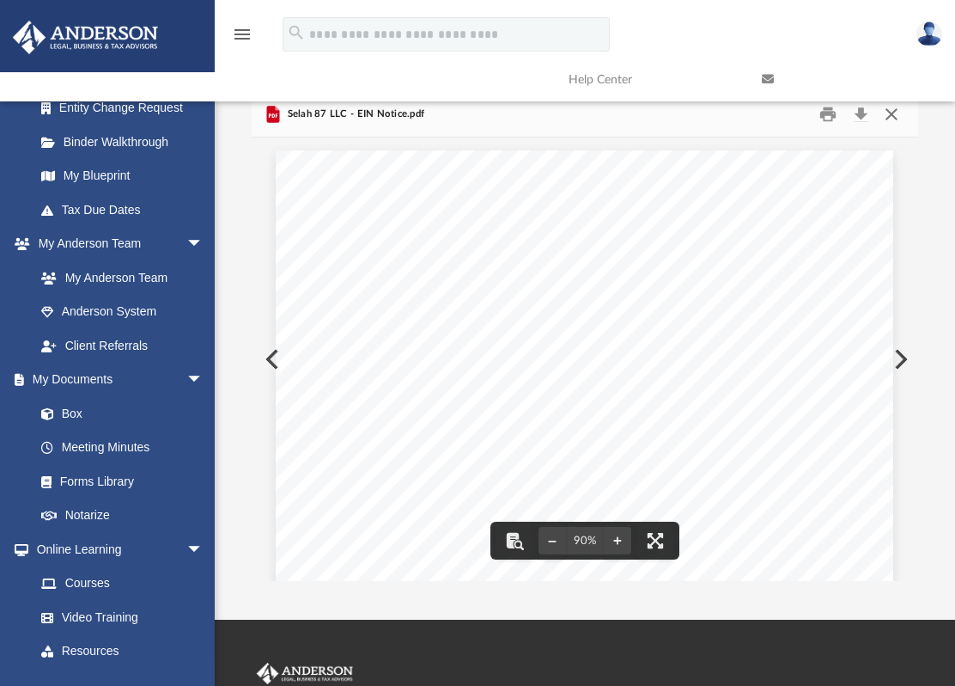
click at [891, 115] on button "Close" at bounding box center [891, 114] width 31 height 27
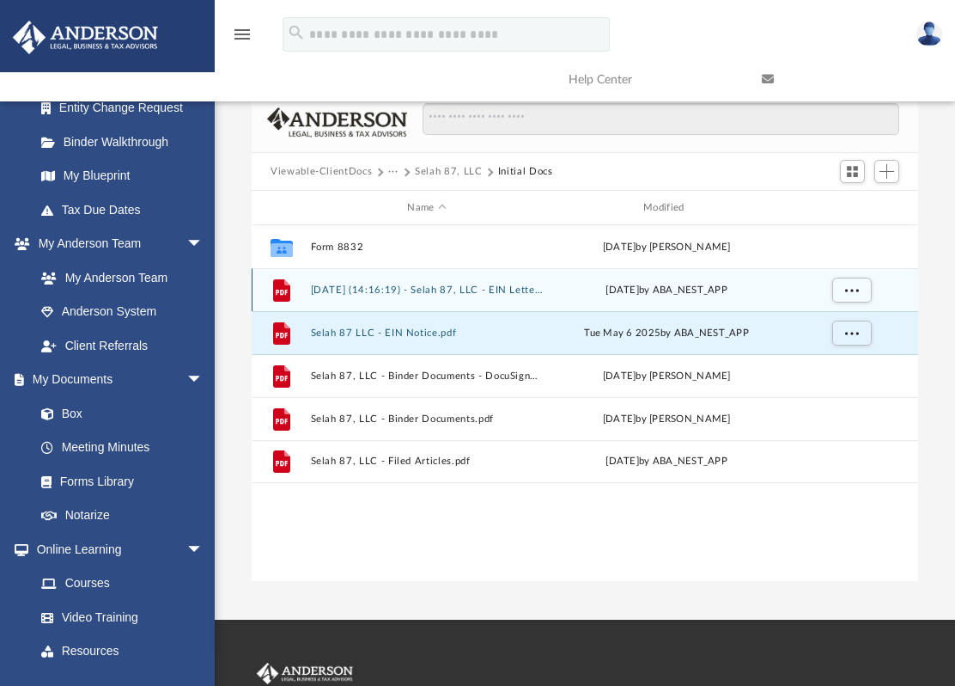
click at [452, 290] on button "[DATE] (14:16:19) - Selah 87, LLC - EIN Letter from IRS.pdf" at bounding box center [427, 289] width 233 height 11
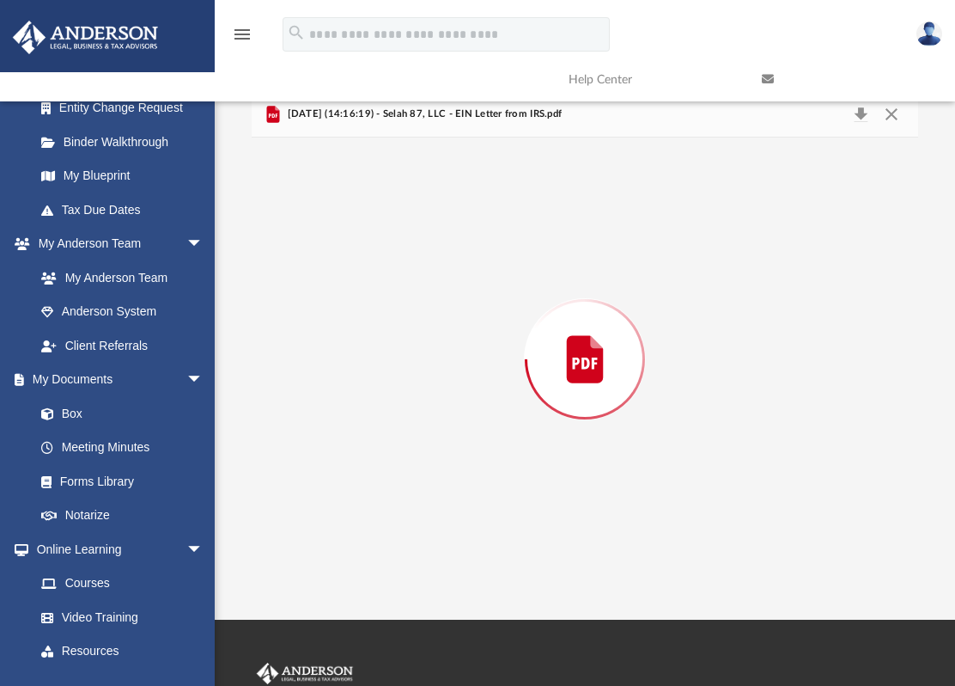
click at [452, 290] on div "Preview" at bounding box center [585, 358] width 667 height 443
click at [896, 109] on link at bounding box center [845, 80] width 193 height 68
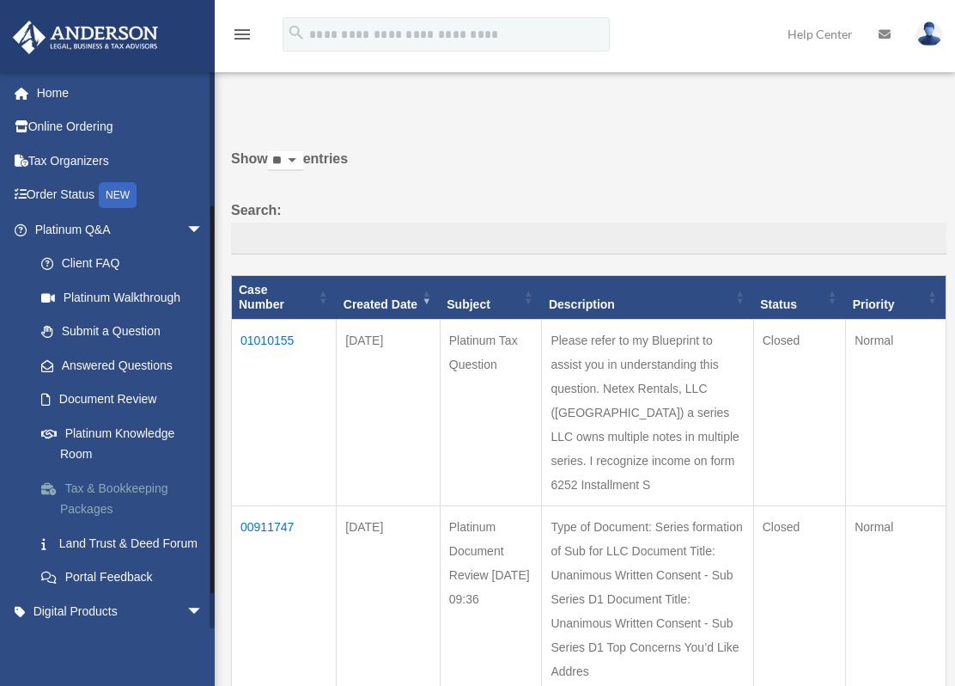
scroll to position [229, 0]
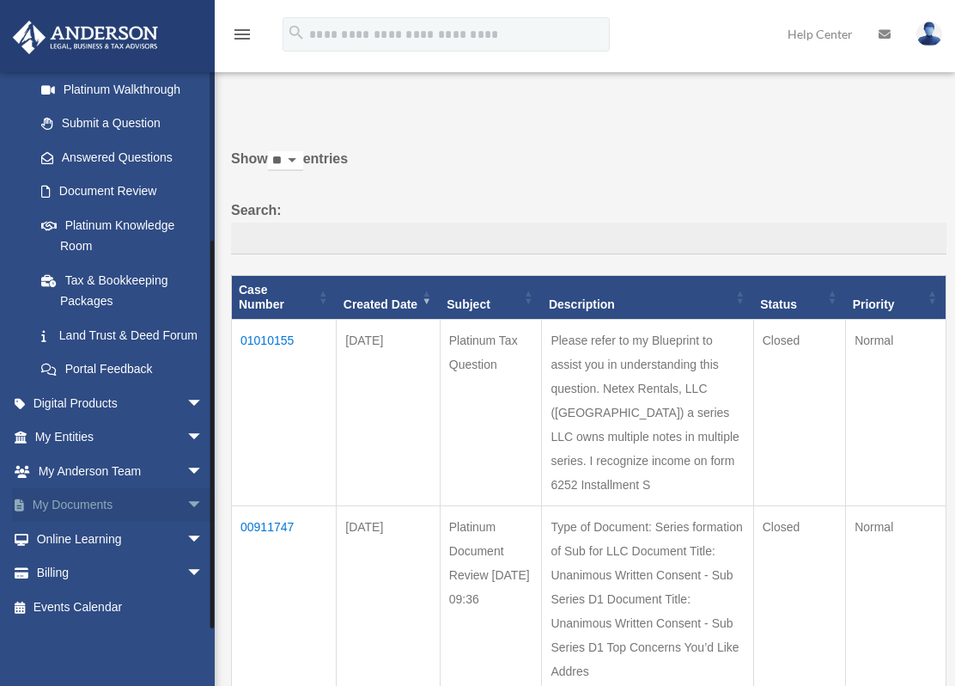
click at [186, 501] on span "arrow_drop_down" at bounding box center [203, 505] width 34 height 35
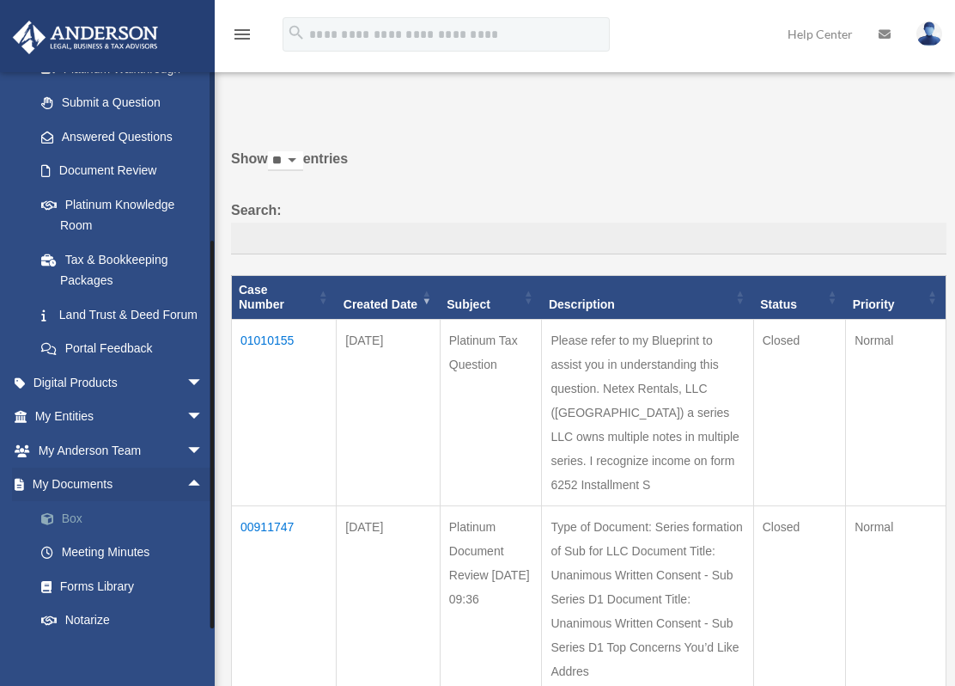
click at [85, 535] on link "Box" at bounding box center [126, 518] width 205 height 34
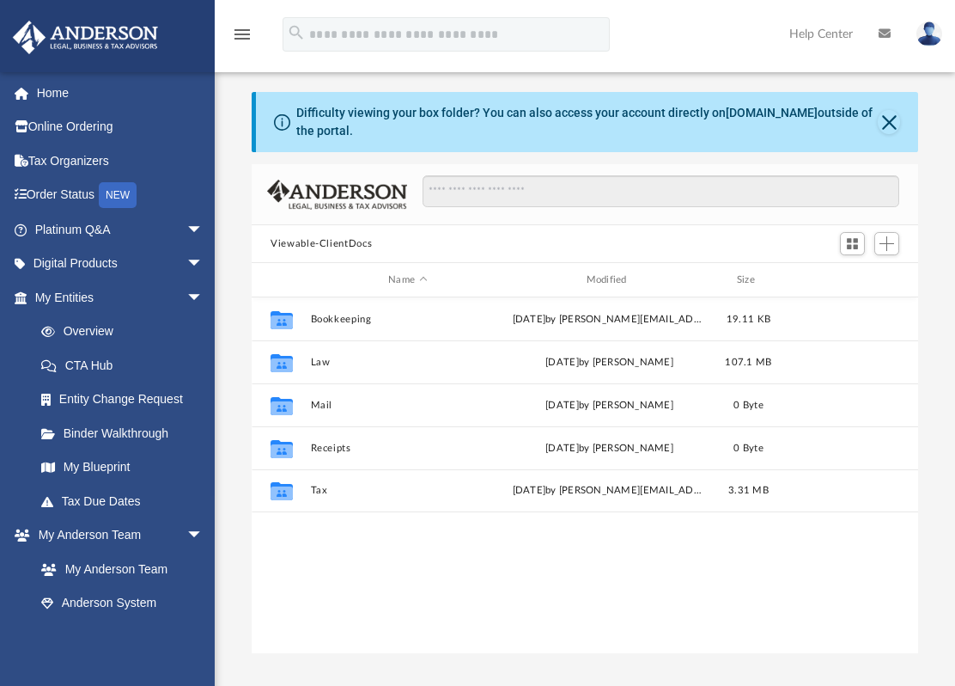
scroll to position [375, 652]
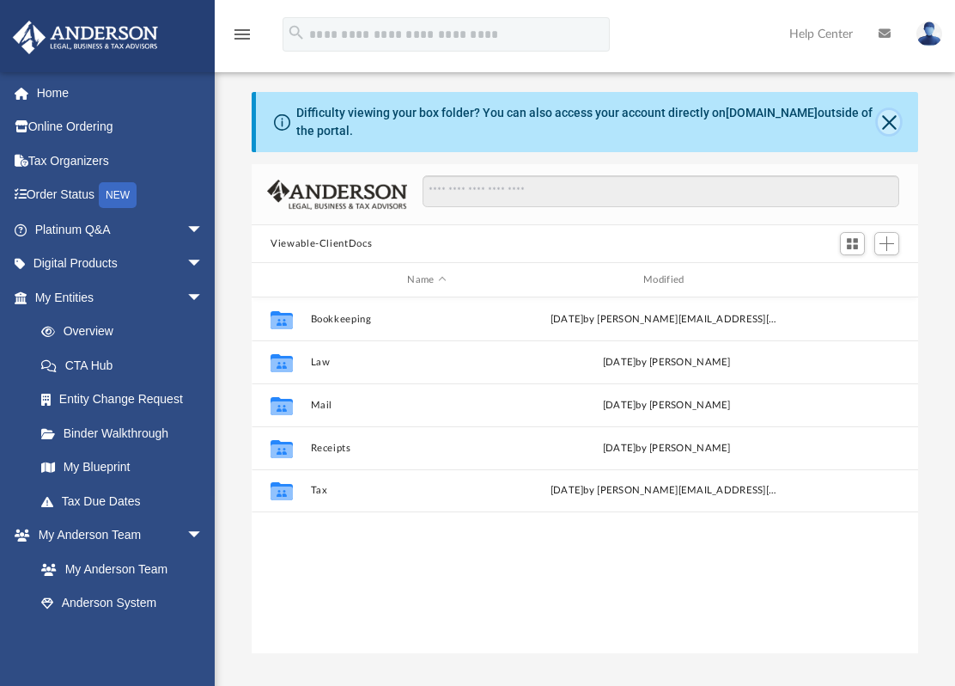
click at [891, 112] on button "Close" at bounding box center [889, 122] width 22 height 24
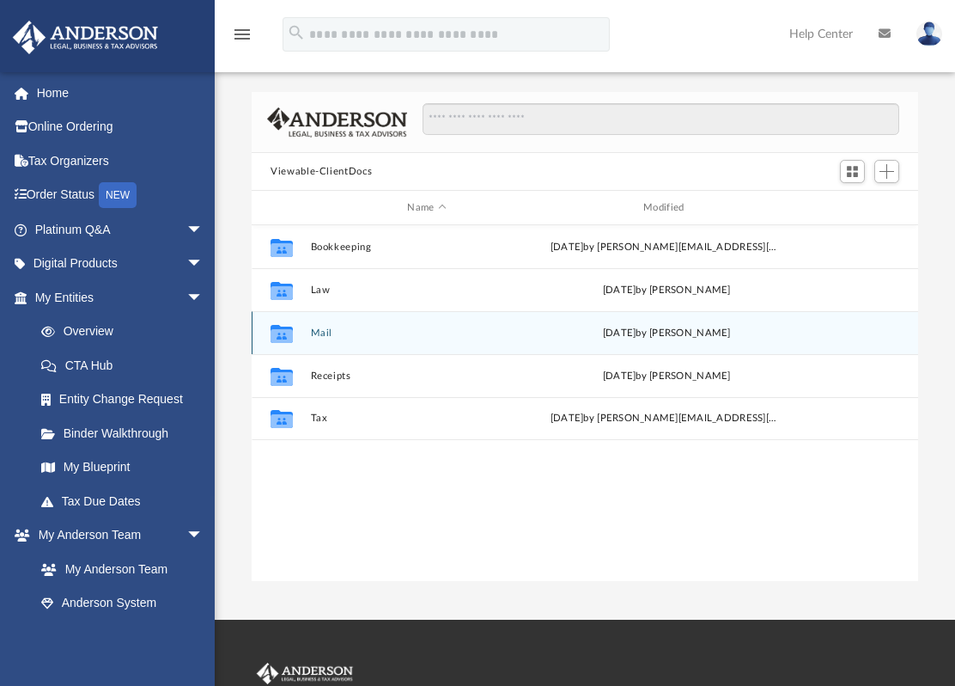
click at [321, 330] on button "Mail" at bounding box center [427, 332] width 233 height 11
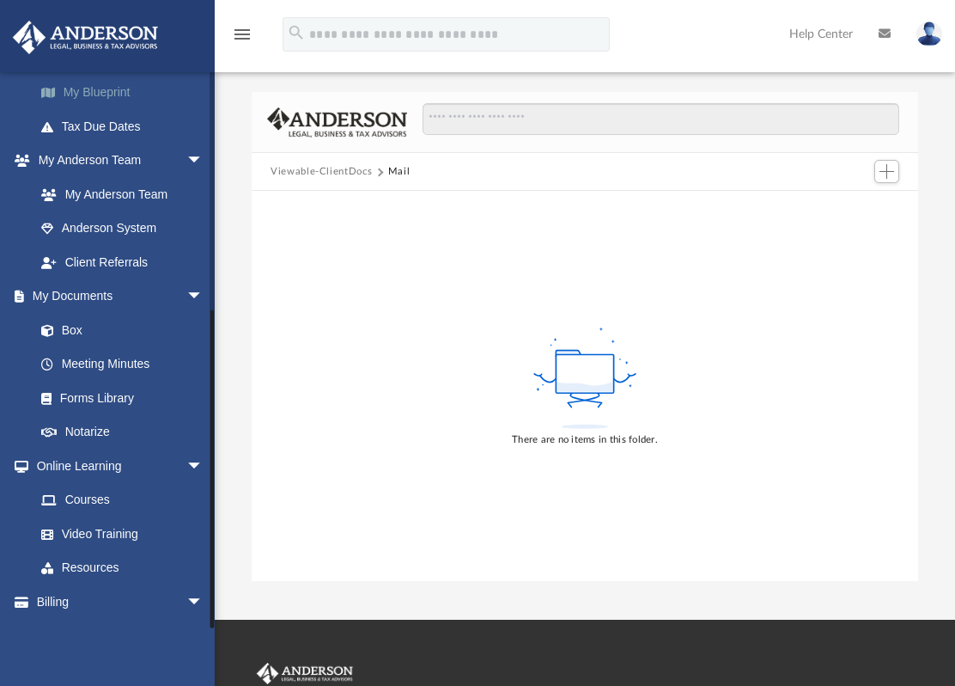
scroll to position [403, 0]
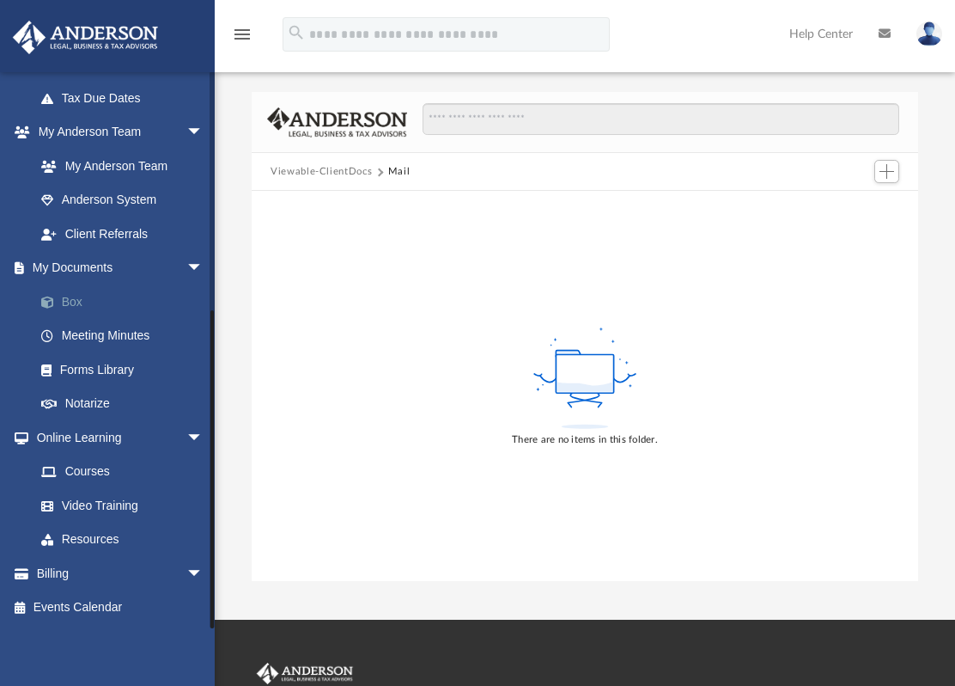
click at [140, 304] on link "Box" at bounding box center [126, 301] width 205 height 34
click at [77, 299] on link "Box" at bounding box center [126, 301] width 205 height 34
click at [345, 167] on button "Viewable-ClientDocs" at bounding box center [321, 171] width 101 height 15
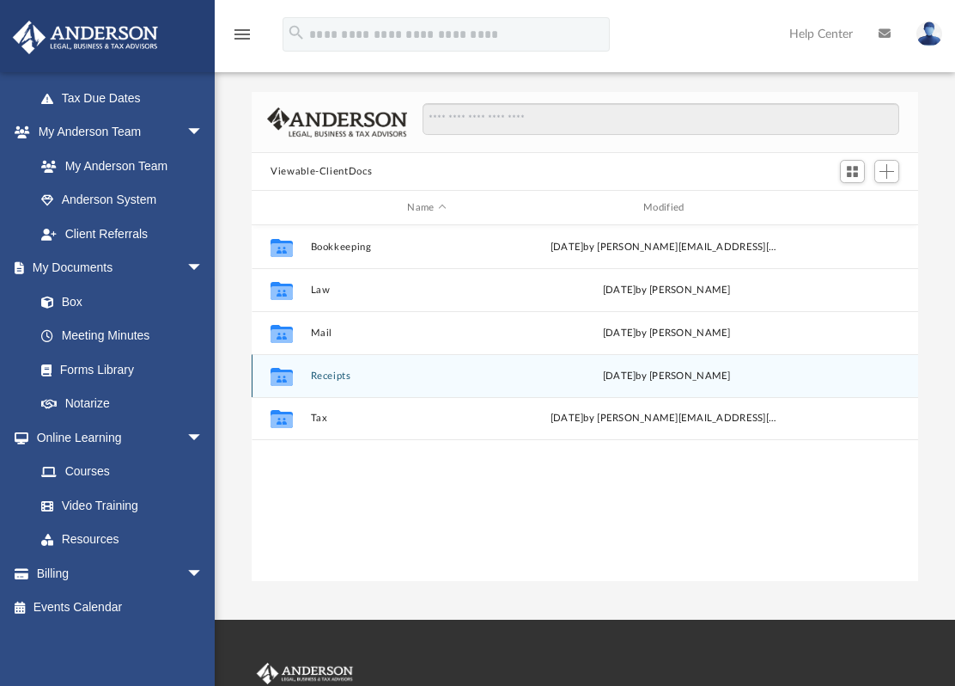
scroll to position [375, 652]
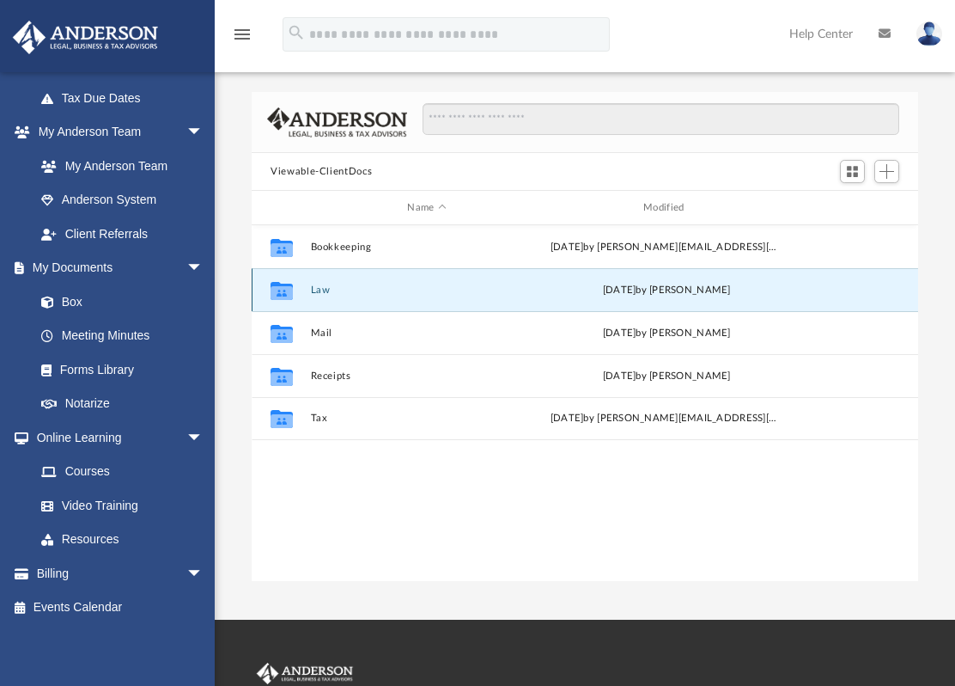
click at [318, 286] on button "Law" at bounding box center [427, 289] width 233 height 11
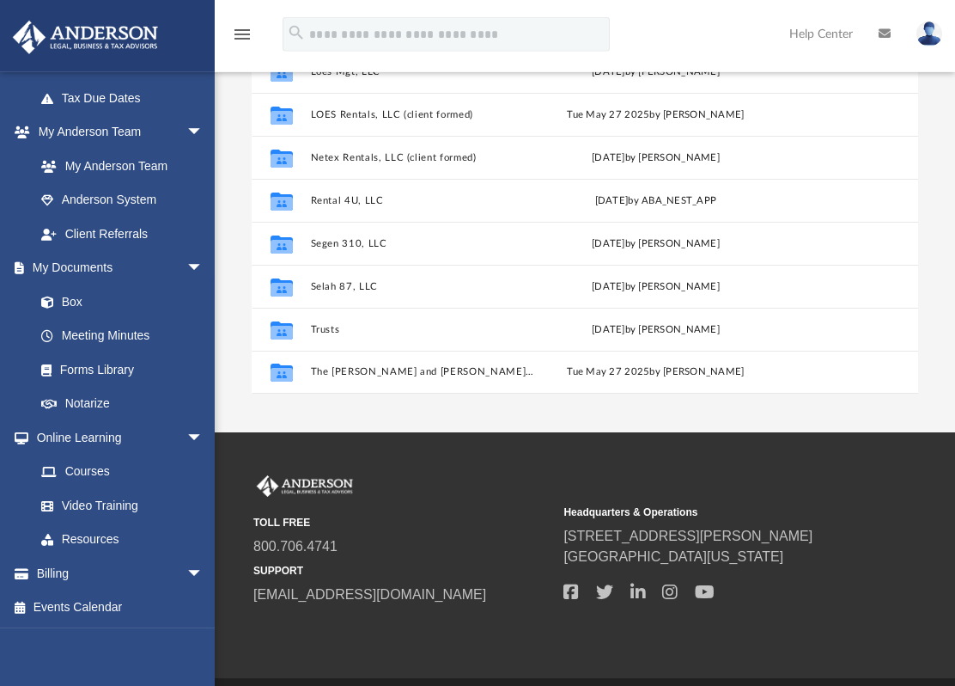
scroll to position [241, 0]
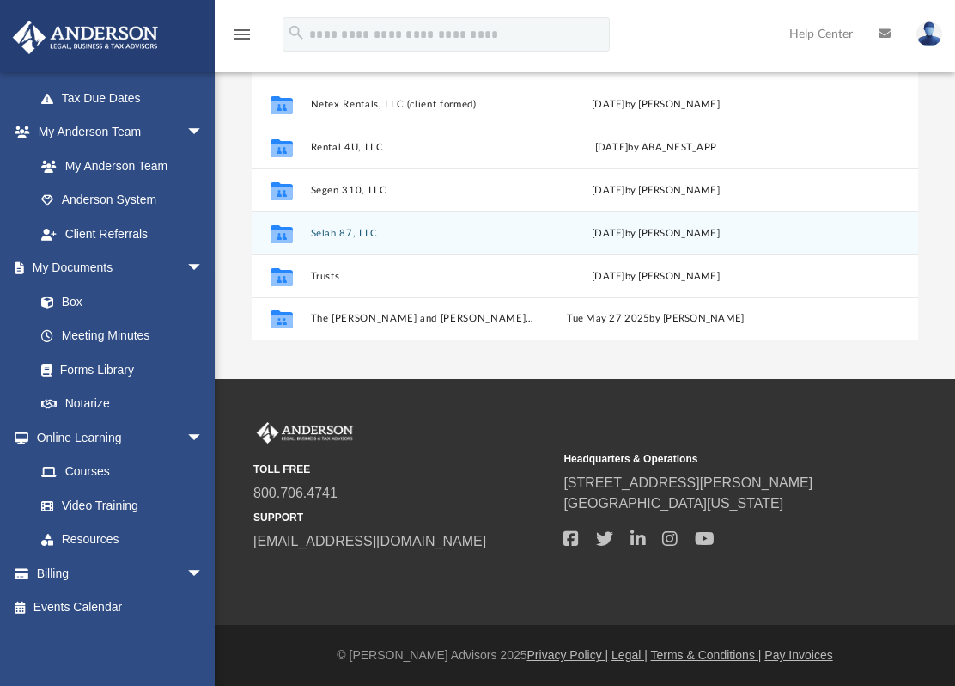
click at [338, 230] on button "Selah 87, LLC" at bounding box center [423, 233] width 225 height 11
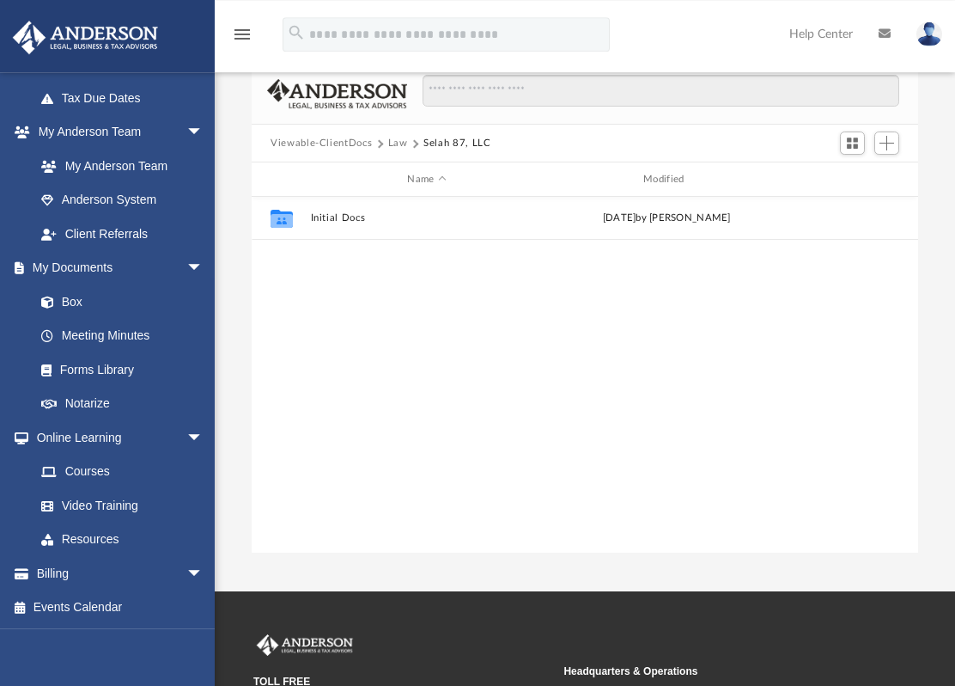
scroll to position [0, 0]
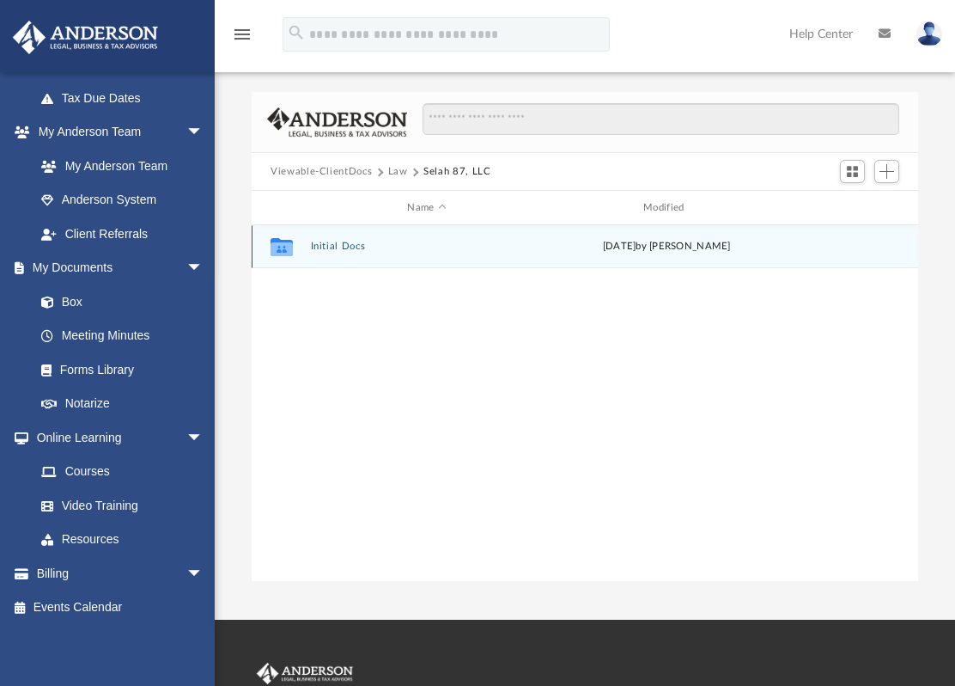
click at [340, 246] on button "Initial Docs" at bounding box center [427, 246] width 233 height 11
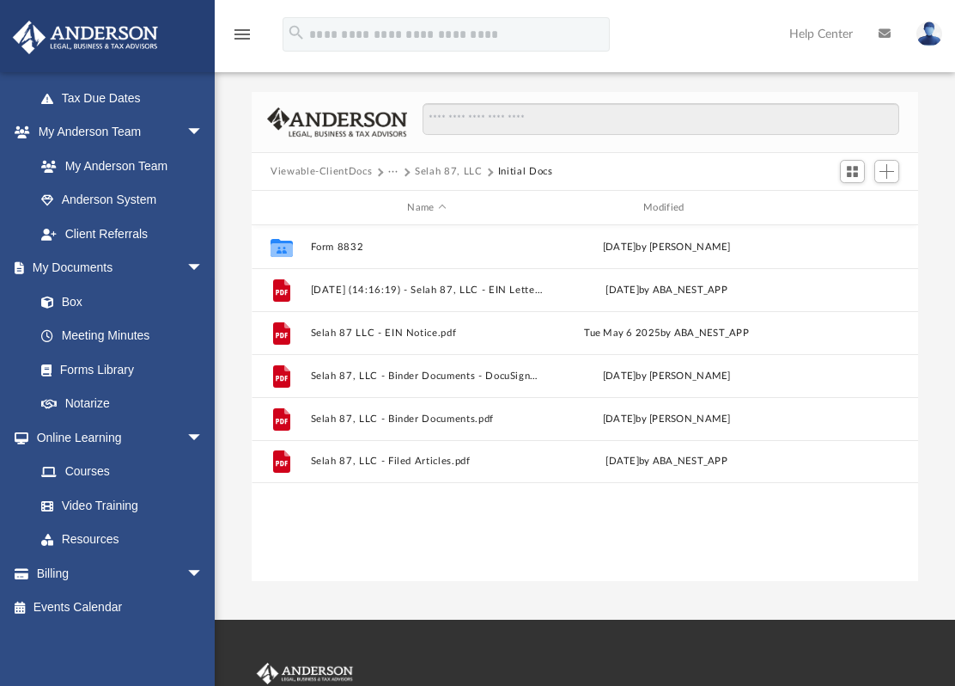
click at [429, 169] on button "Selah 87, LLC" at bounding box center [448, 171] width 67 height 15
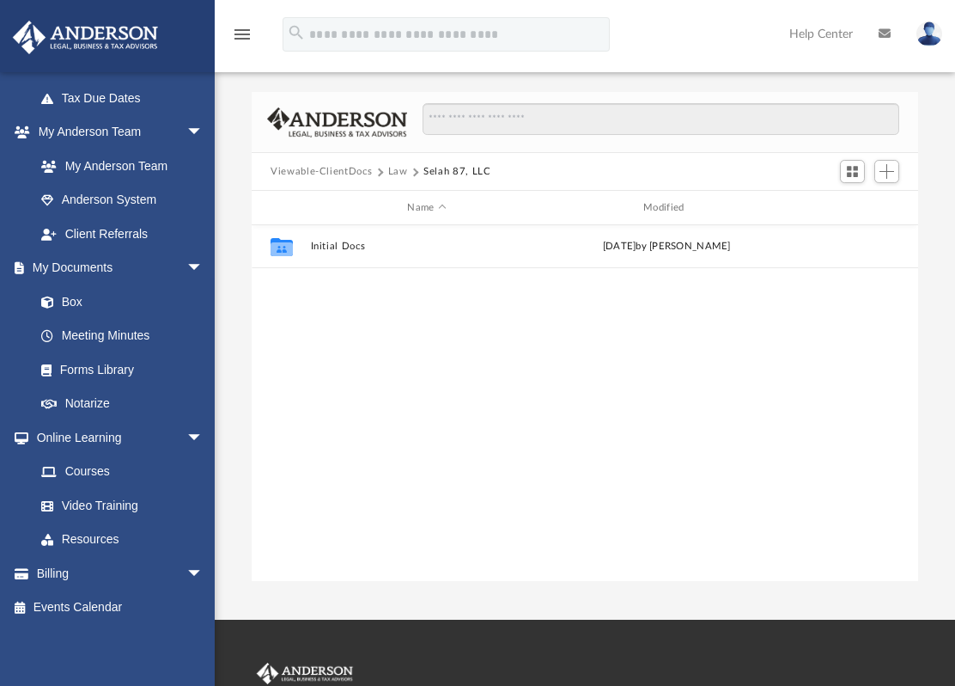
click at [400, 169] on button "Law" at bounding box center [398, 171] width 20 height 15
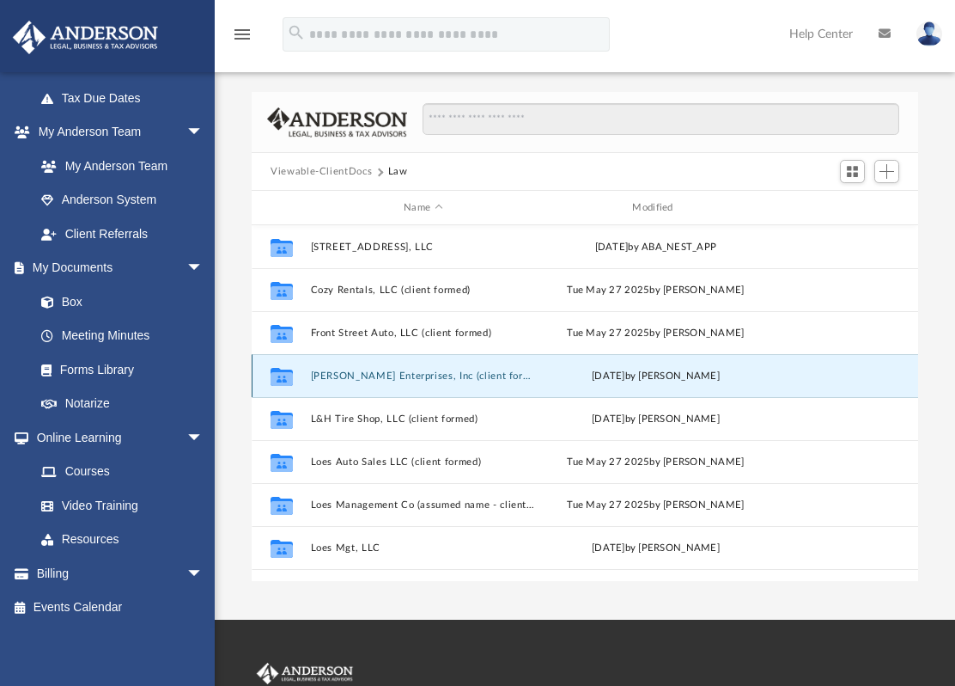
click at [388, 373] on button "[PERSON_NAME] Enterprises, Inc (client formed)" at bounding box center [423, 375] width 225 height 11
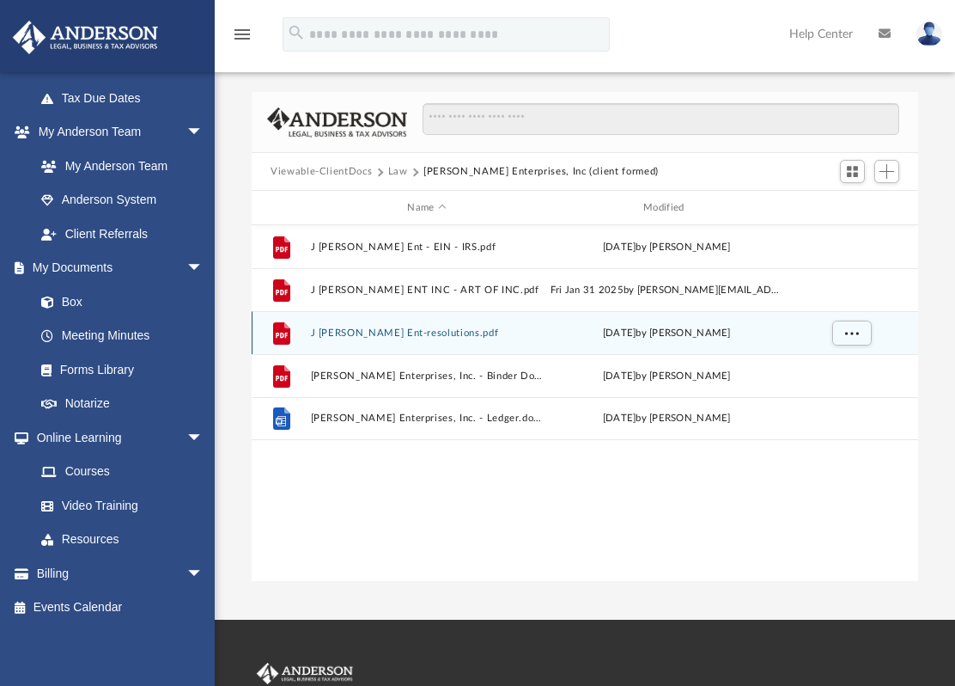
click at [369, 335] on button "J [PERSON_NAME] Ent-resolutions.pdf" at bounding box center [427, 332] width 233 height 11
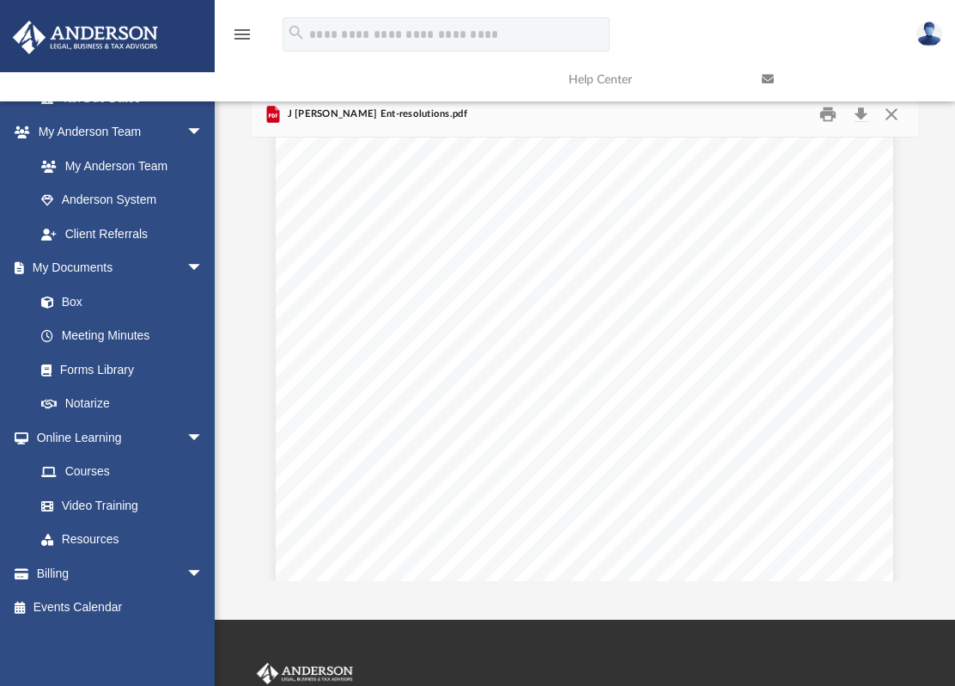
scroll to position [1207, 0]
